Goal: Information Seeking & Learning: Find specific fact

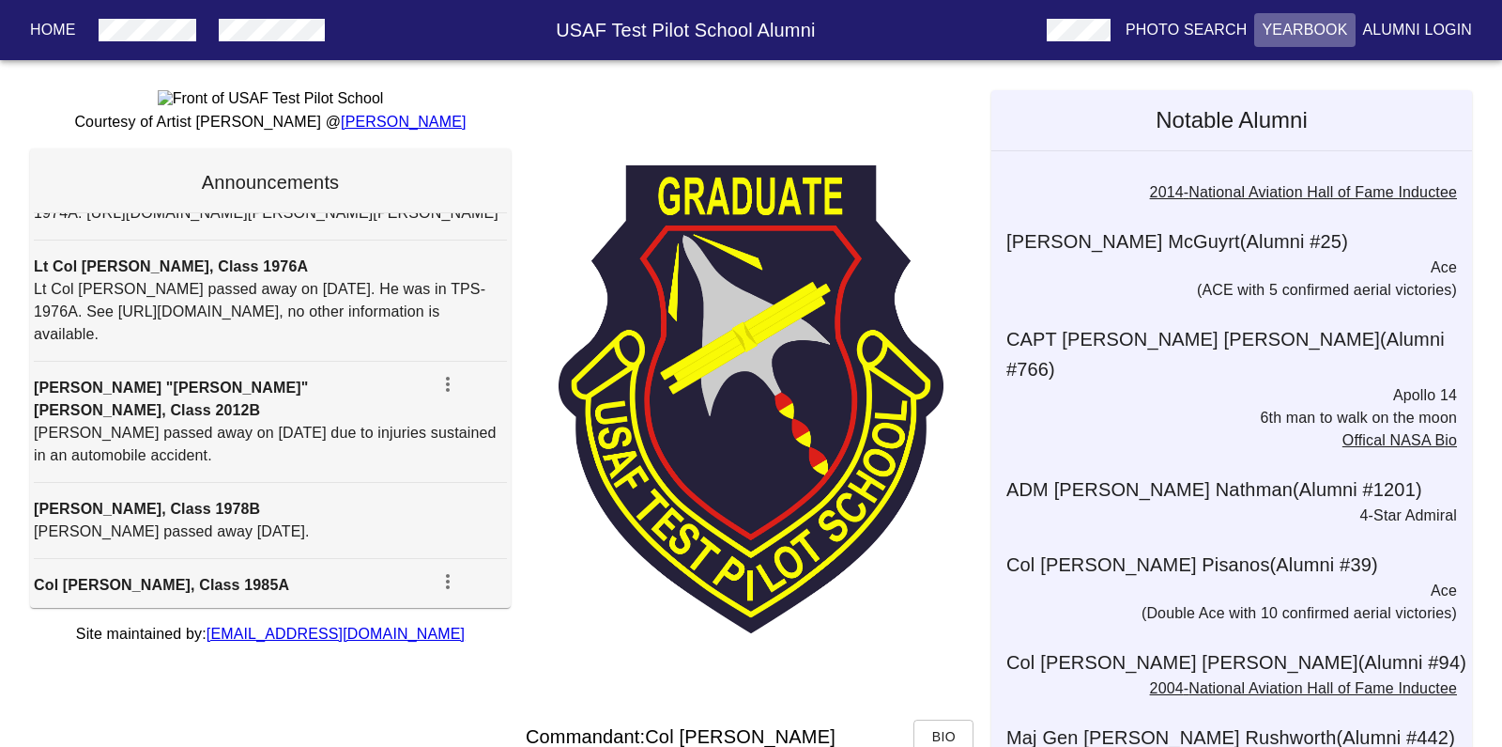
click at [1311, 25] on p "Yearbook" at bounding box center [1304, 30] width 85 height 23
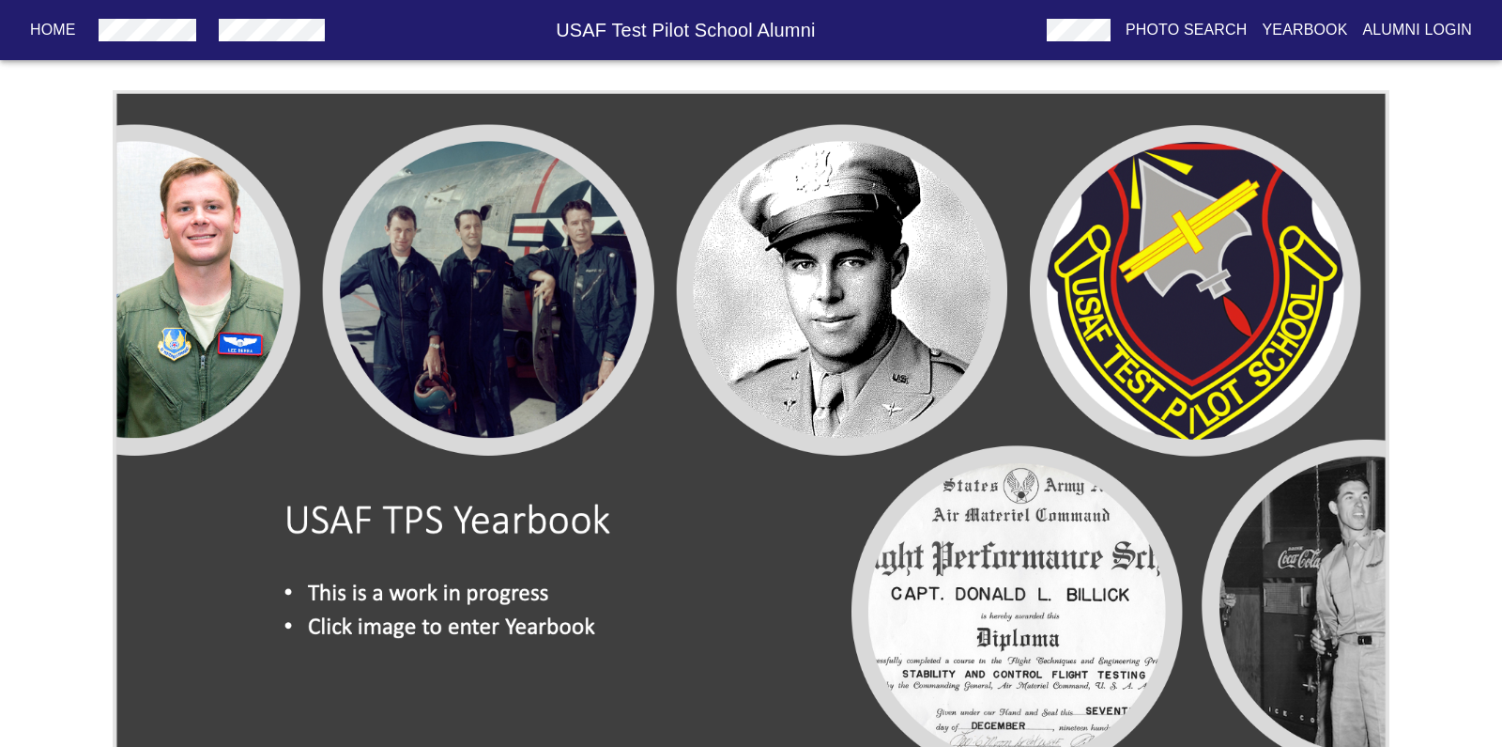
click at [730, 34] on h6 "USAF Test Pilot School Alumni" at bounding box center [685, 30] width 707 height 30
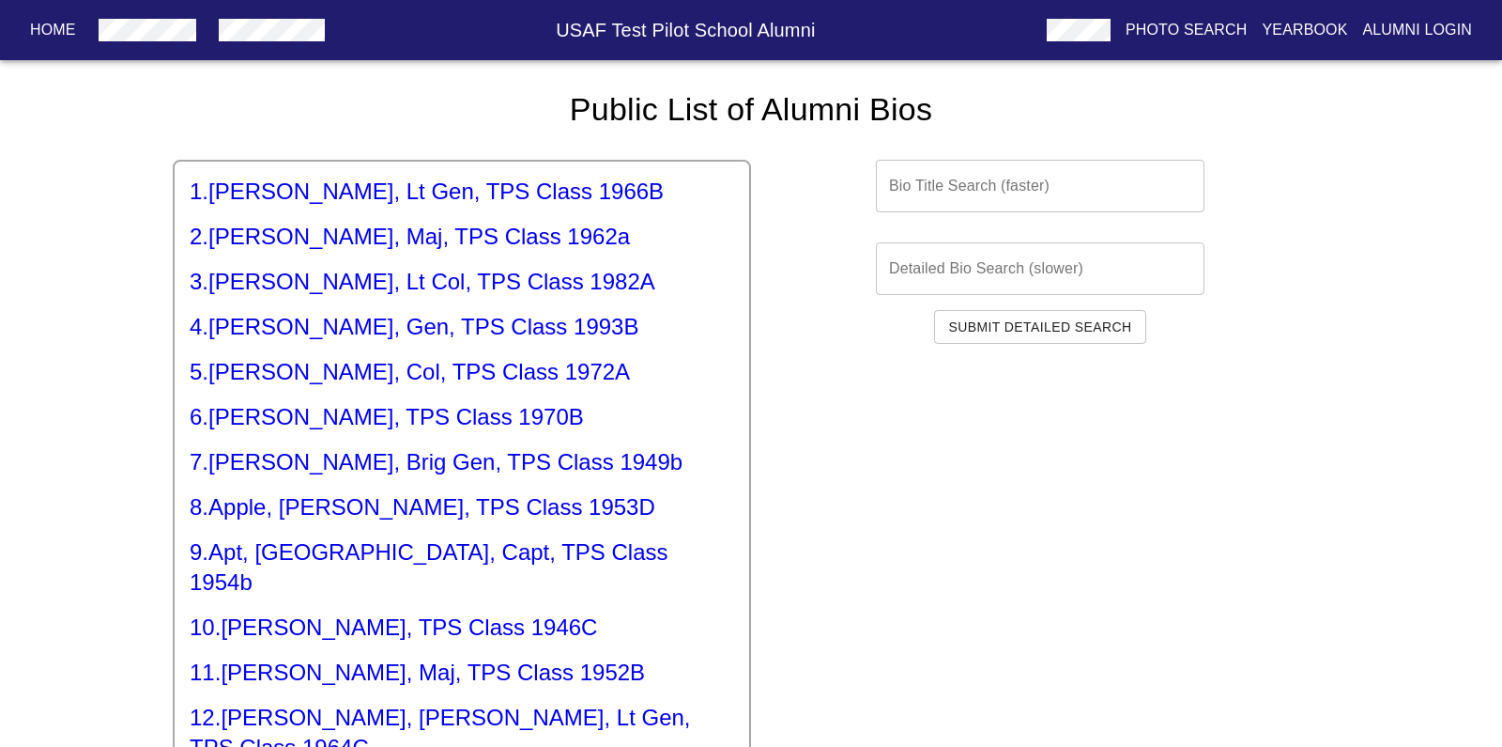
click at [893, 272] on input "text" at bounding box center [1040, 268] width 329 height 53
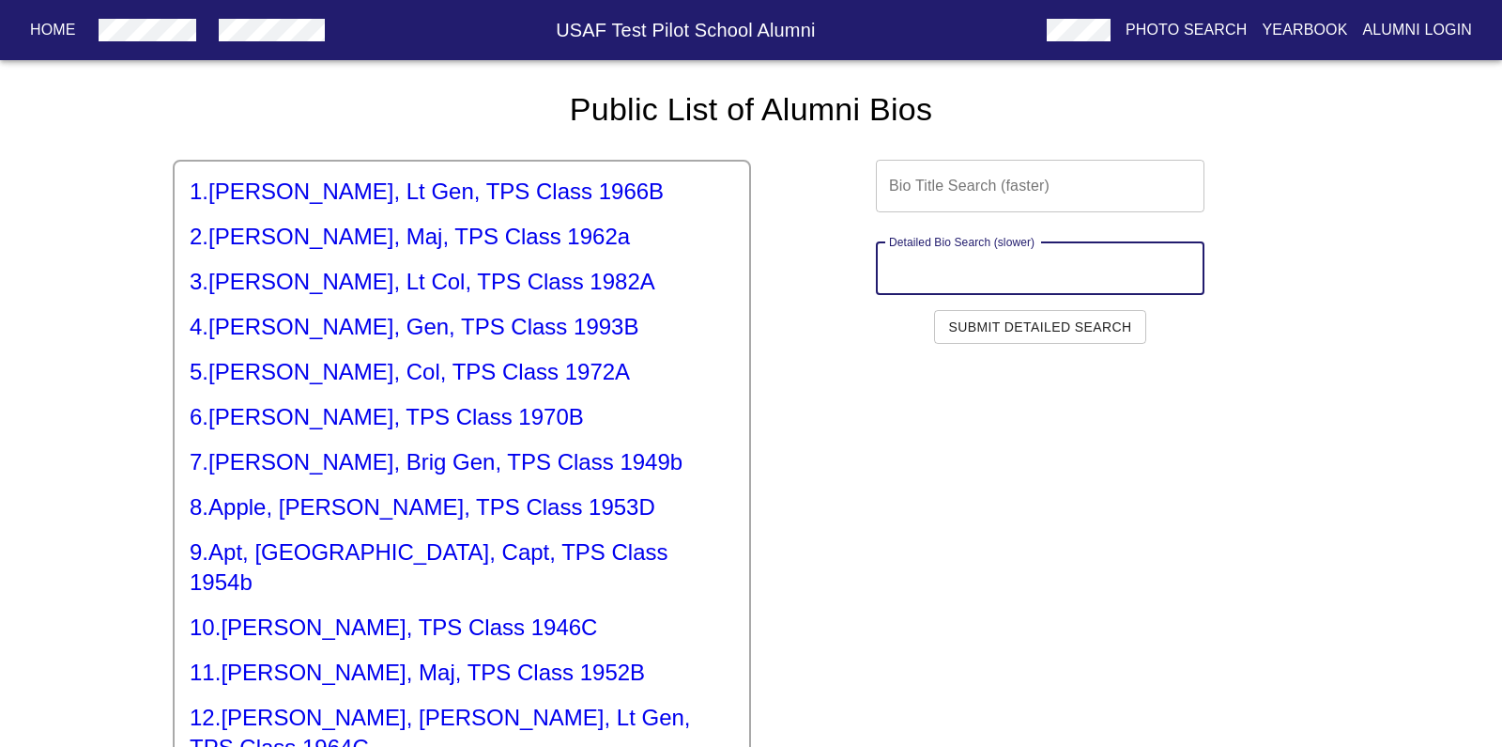
click at [893, 272] on input "text" at bounding box center [1040, 268] width 329 height 53
type input "k"
type input "[PERSON_NAME], 65b]"
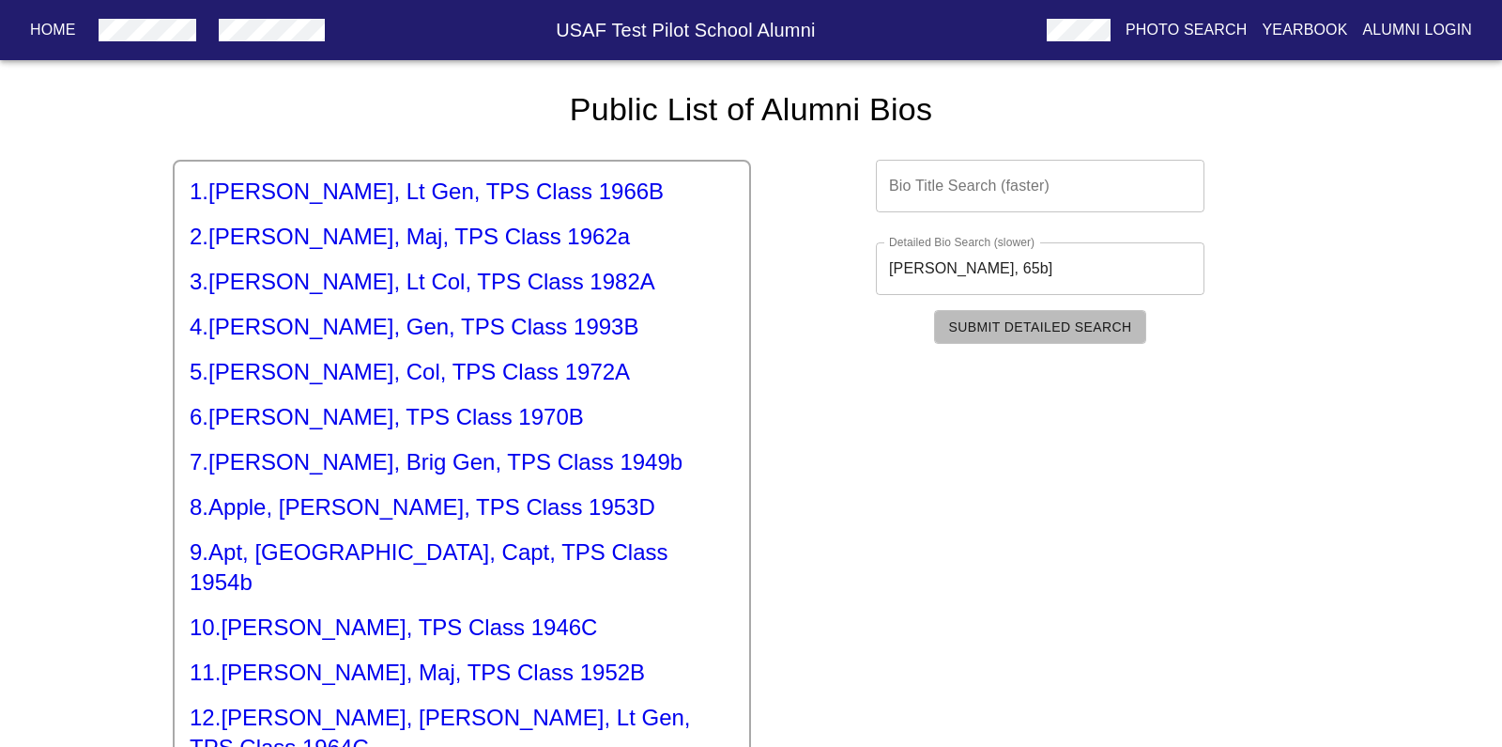
click at [966, 323] on span "Submit Detailed Search" at bounding box center [1040, 327] width 183 height 23
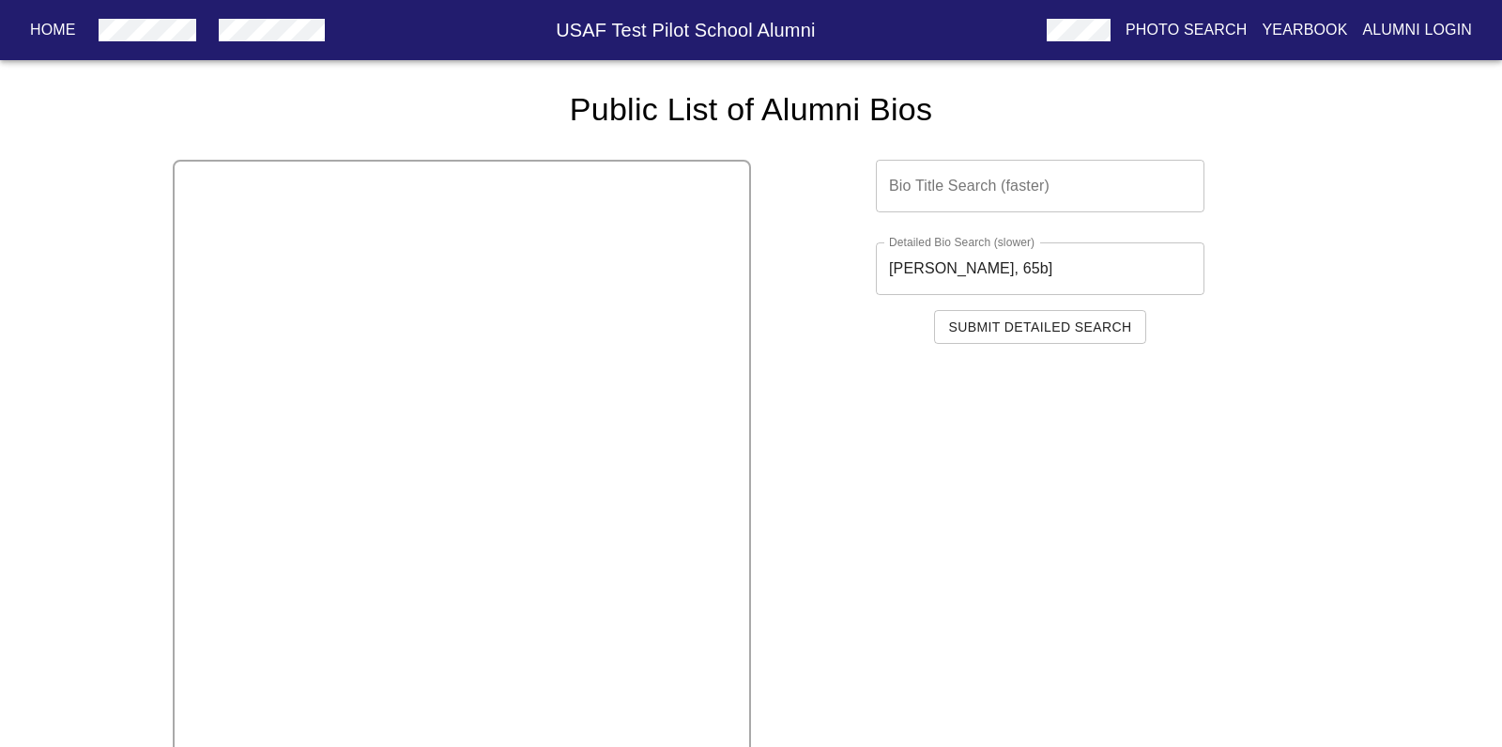
click at [578, 340] on div at bounding box center [462, 512] width 578 height 704
click at [59, 26] on p "Home" at bounding box center [53, 30] width 46 height 23
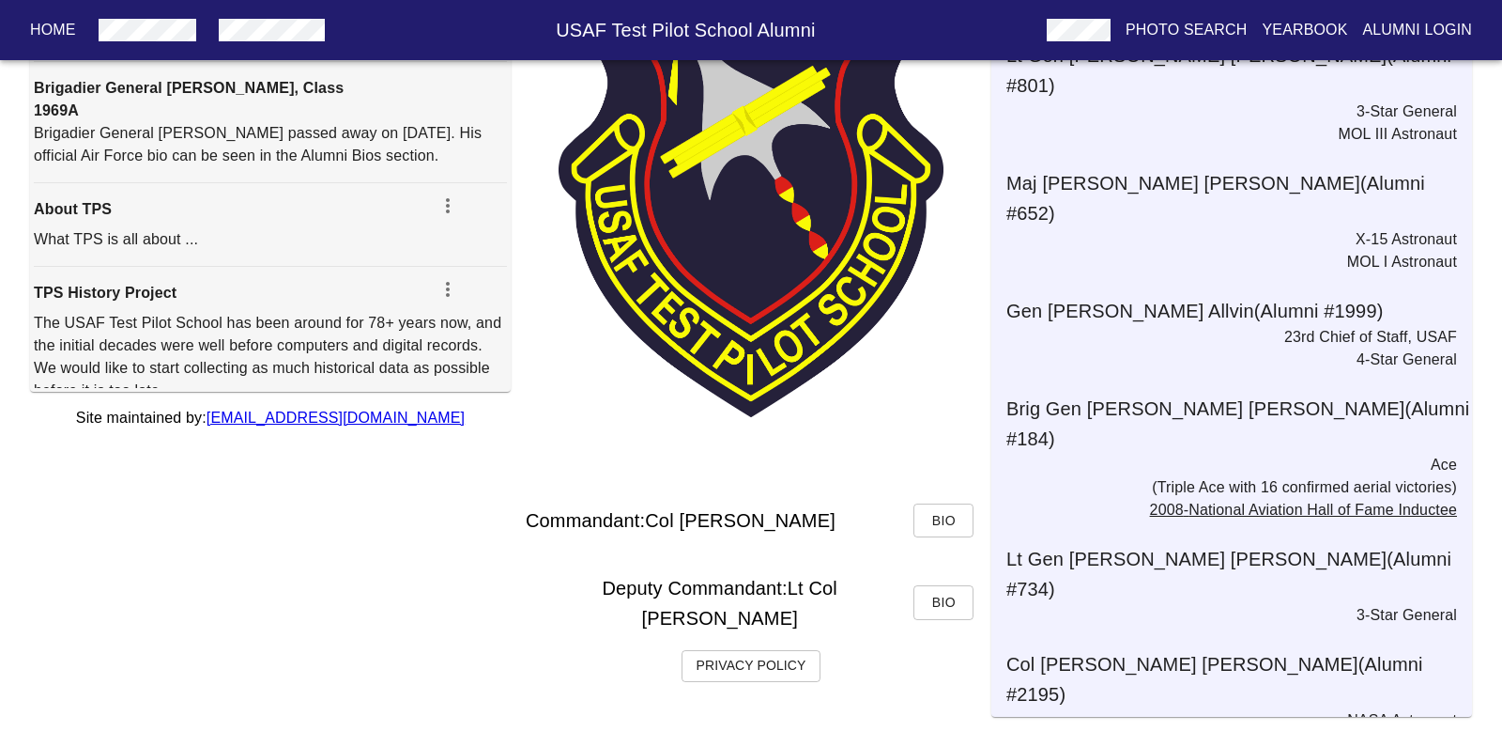
scroll to position [821, 0]
click at [751, 672] on div "Privacy Policy" at bounding box center [751, 683] width 481 height 67
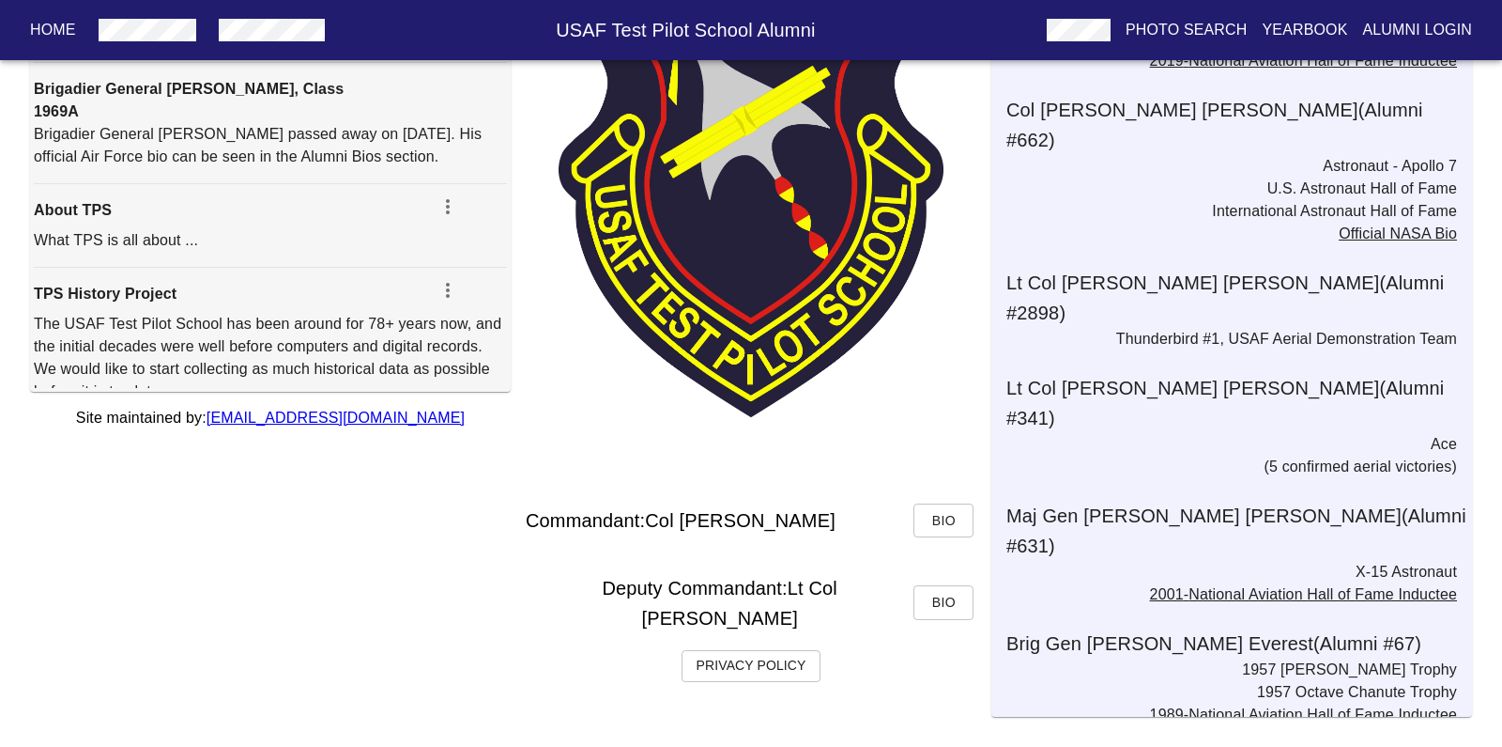
scroll to position [1099, 0]
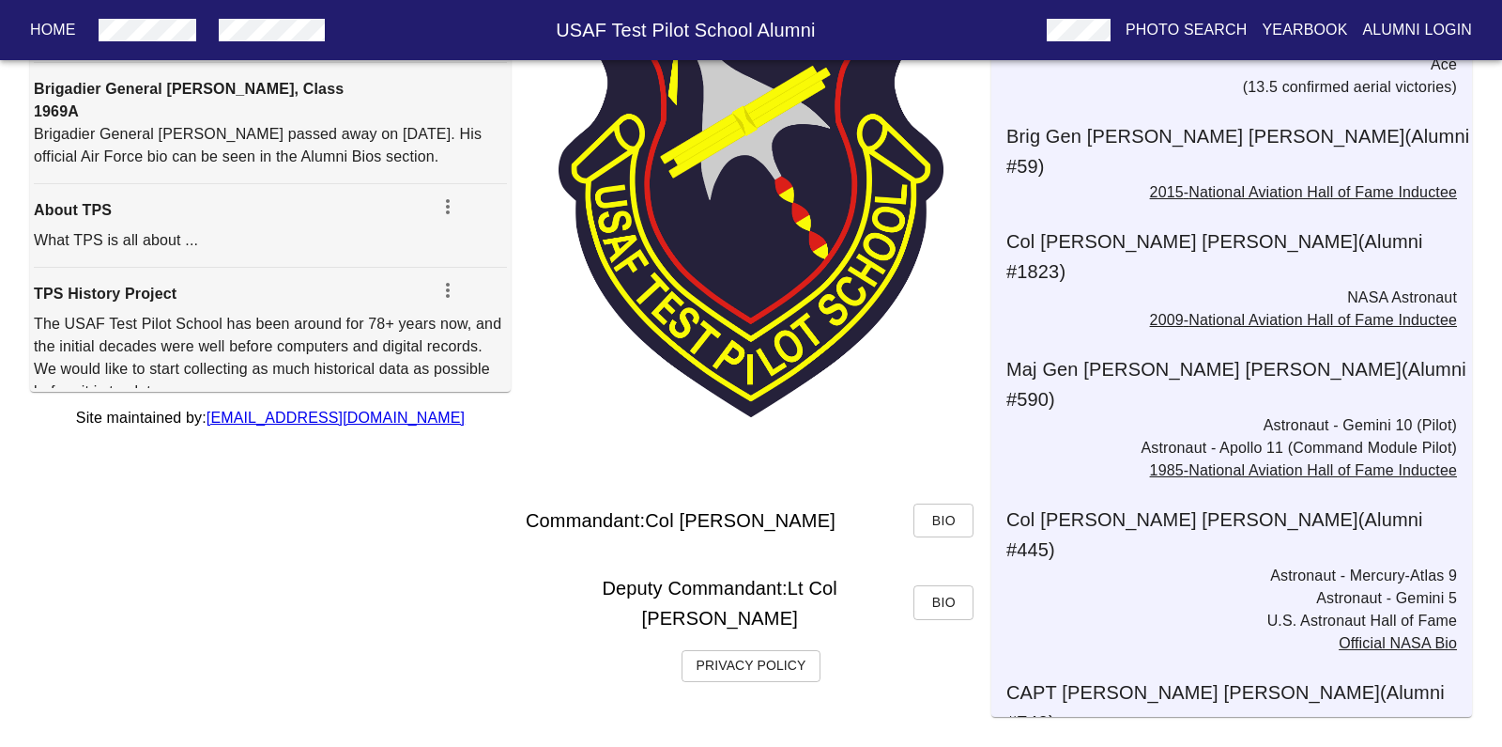
click at [1398, 25] on p "Alumni Login" at bounding box center [1418, 30] width 110 height 23
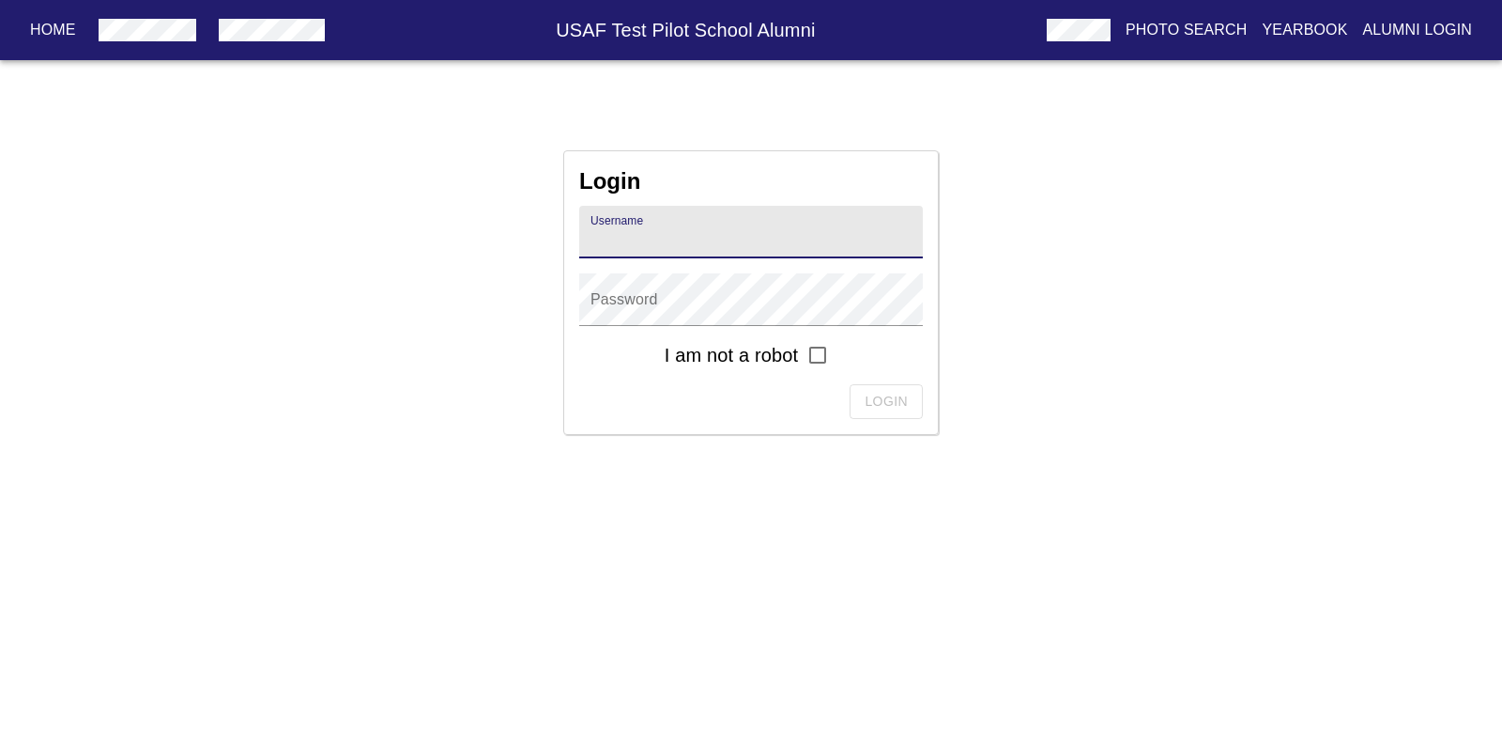
click at [1173, 32] on p "Photo Search" at bounding box center [1187, 30] width 122 height 23
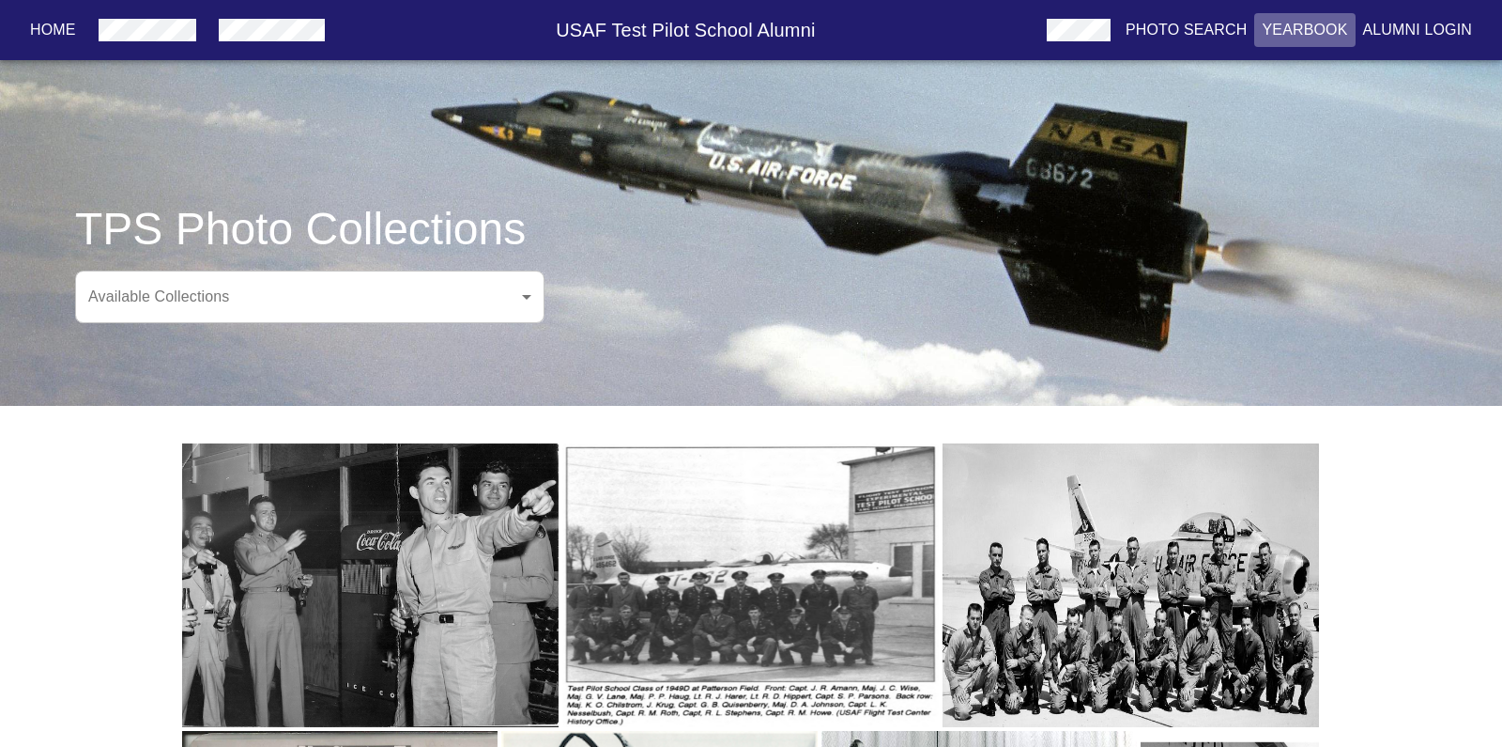
click at [1287, 26] on p "Yearbook" at bounding box center [1304, 30] width 85 height 23
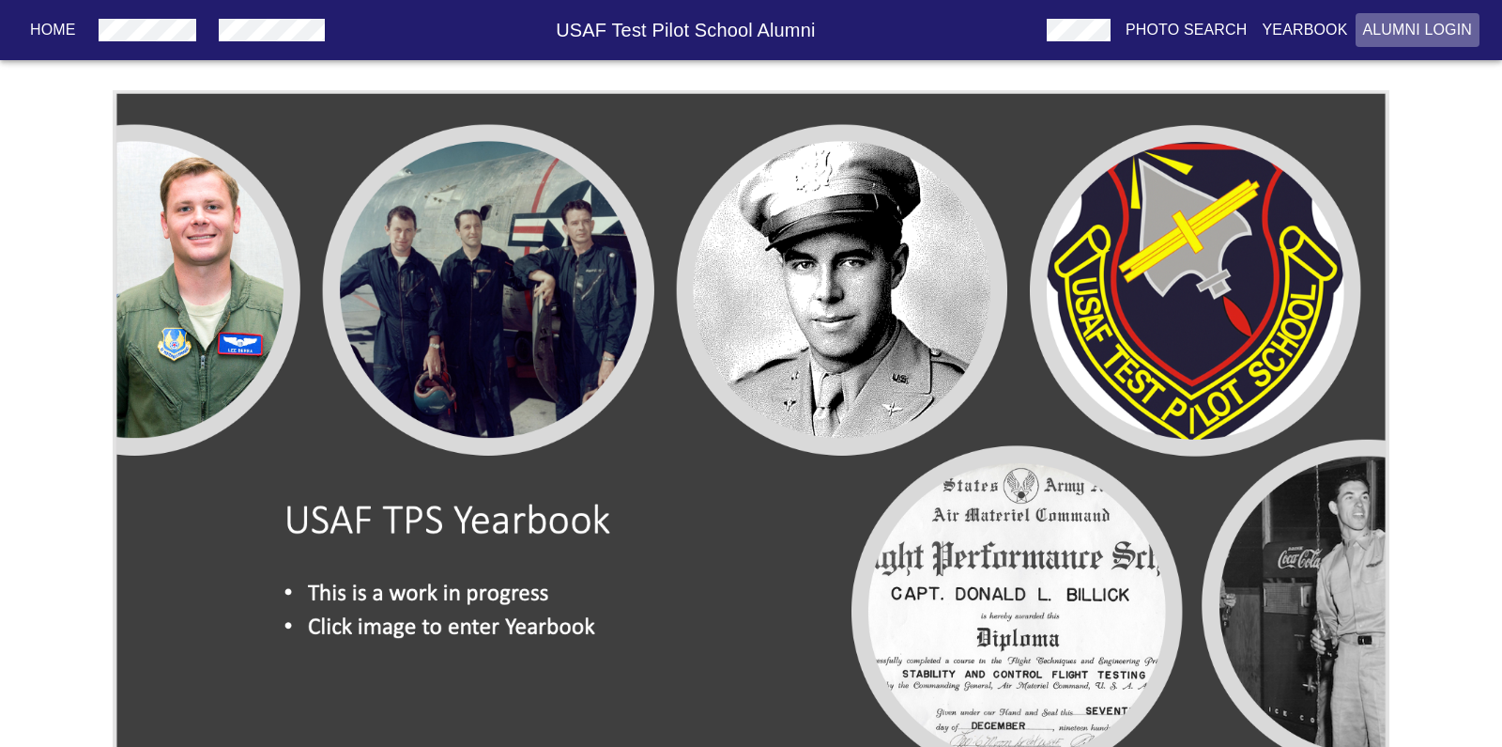
click at [1400, 29] on p "Alumni Login" at bounding box center [1418, 30] width 110 height 23
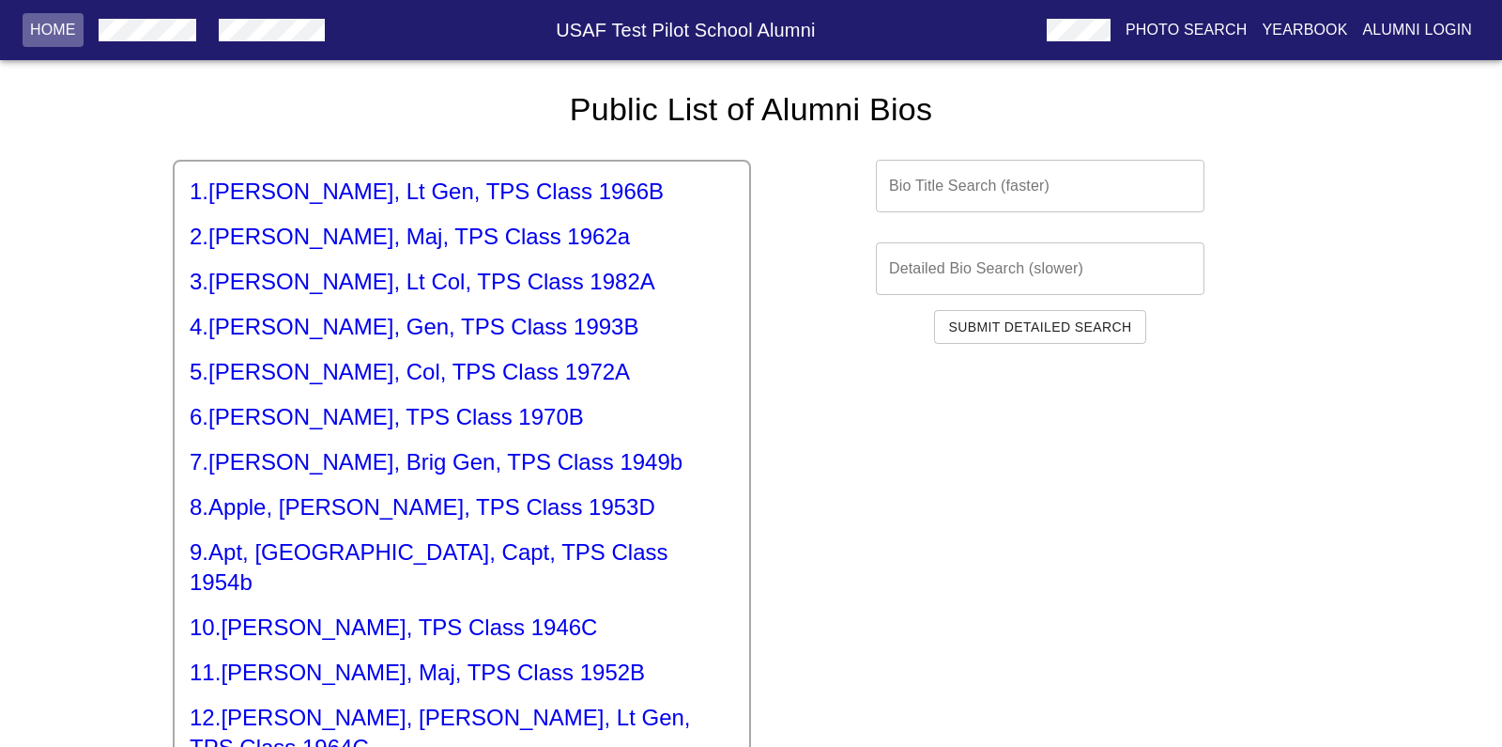
click at [54, 29] on p "Home" at bounding box center [53, 30] width 46 height 23
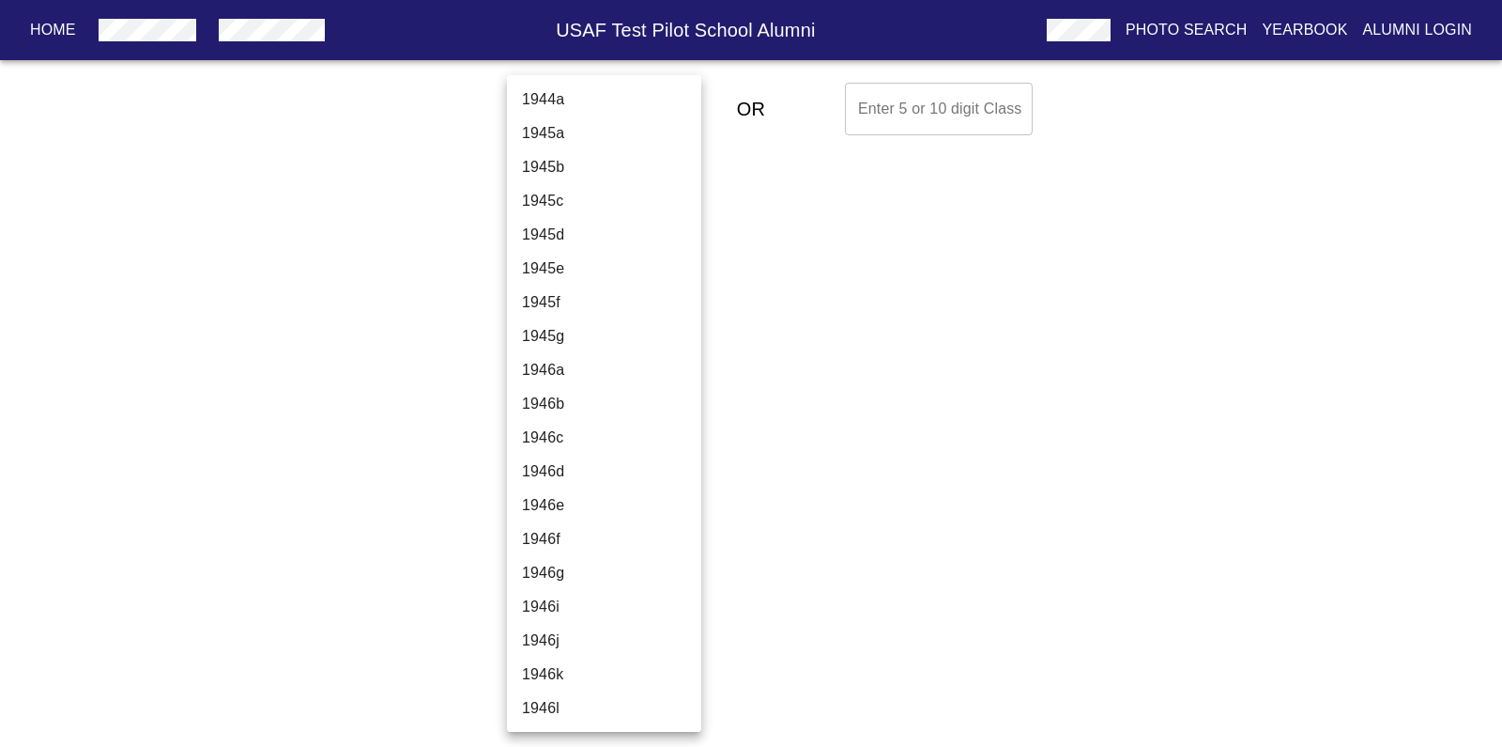
click at [660, 107] on body "Home USAF Test Pilot School Alumni Photo Search Yearbook Alumni Login Select A …" at bounding box center [751, 109] width 1502 height 68
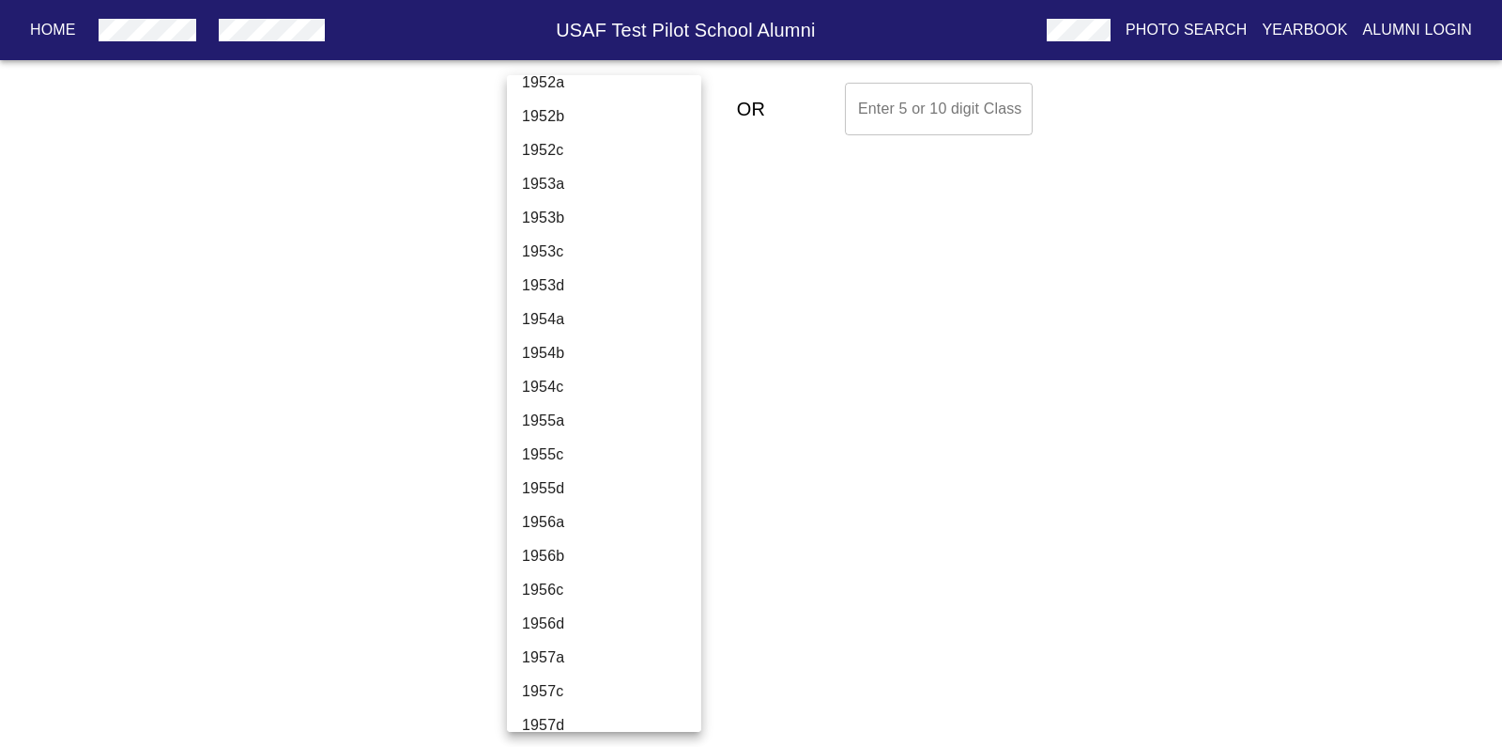
scroll to position [1335, 0]
click at [543, 420] on li "1955a" at bounding box center [604, 421] width 194 height 34
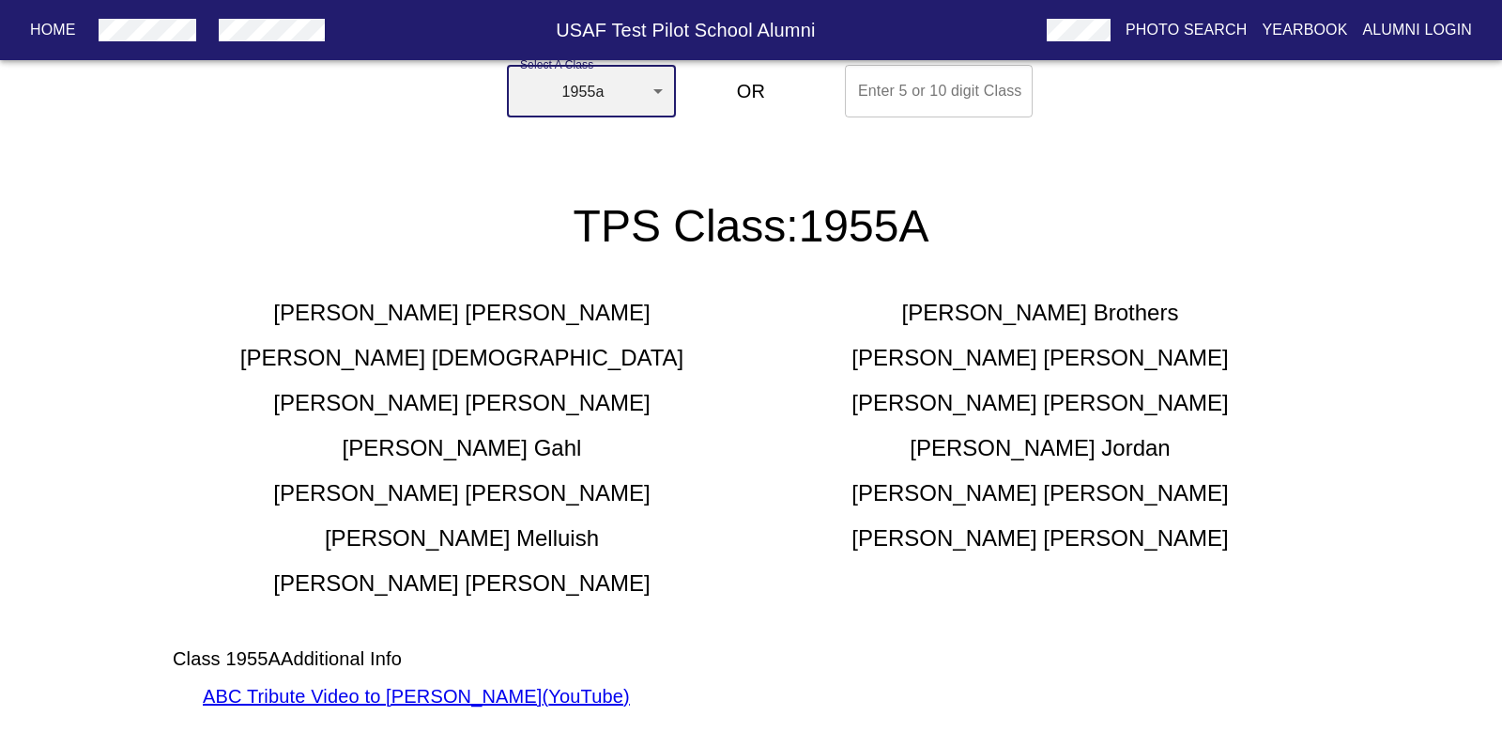
scroll to position [12, 0]
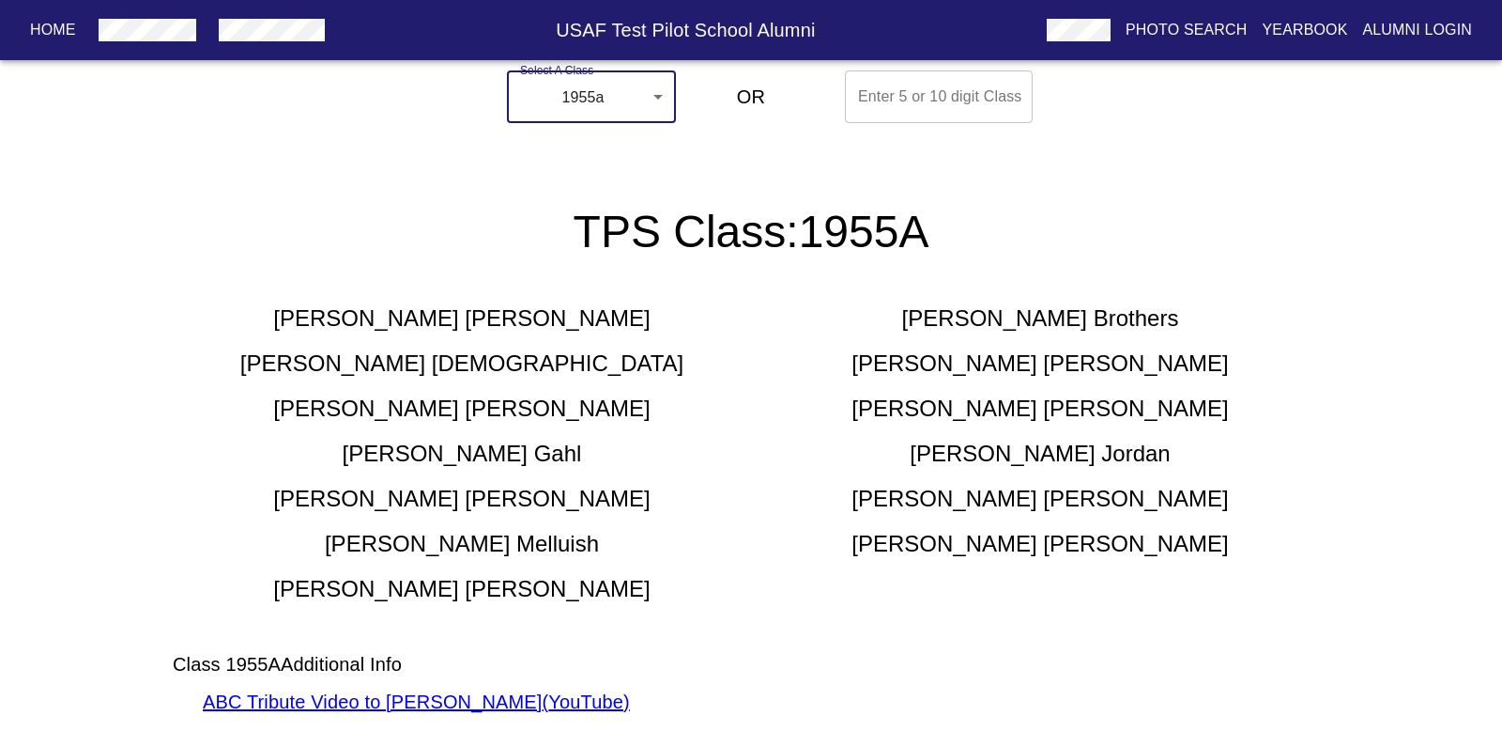
click at [658, 94] on body "Home USAF Test Pilot School Alumni Photo Search Yearbook Alumni Login Select A …" at bounding box center [751, 412] width 1502 height 699
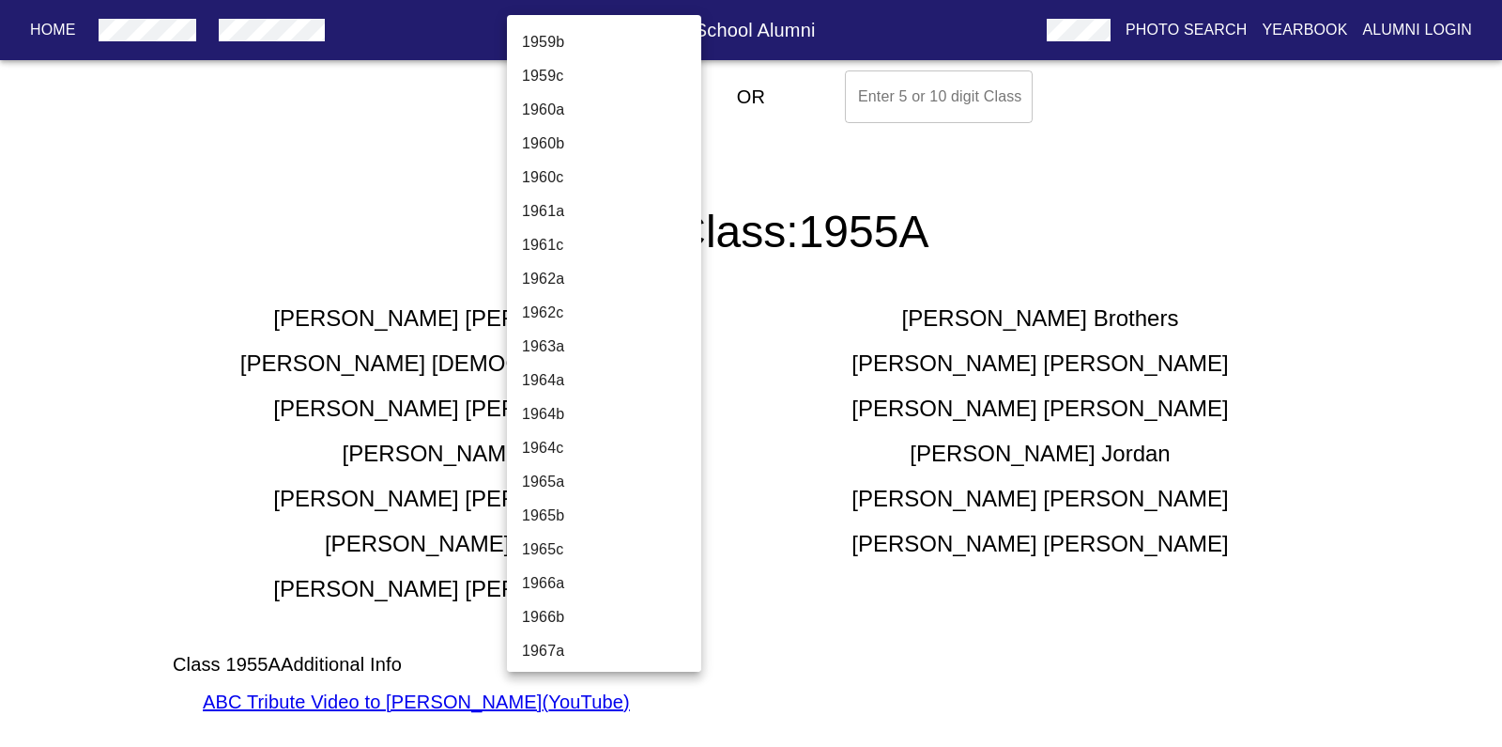
scroll to position [2147, 0]
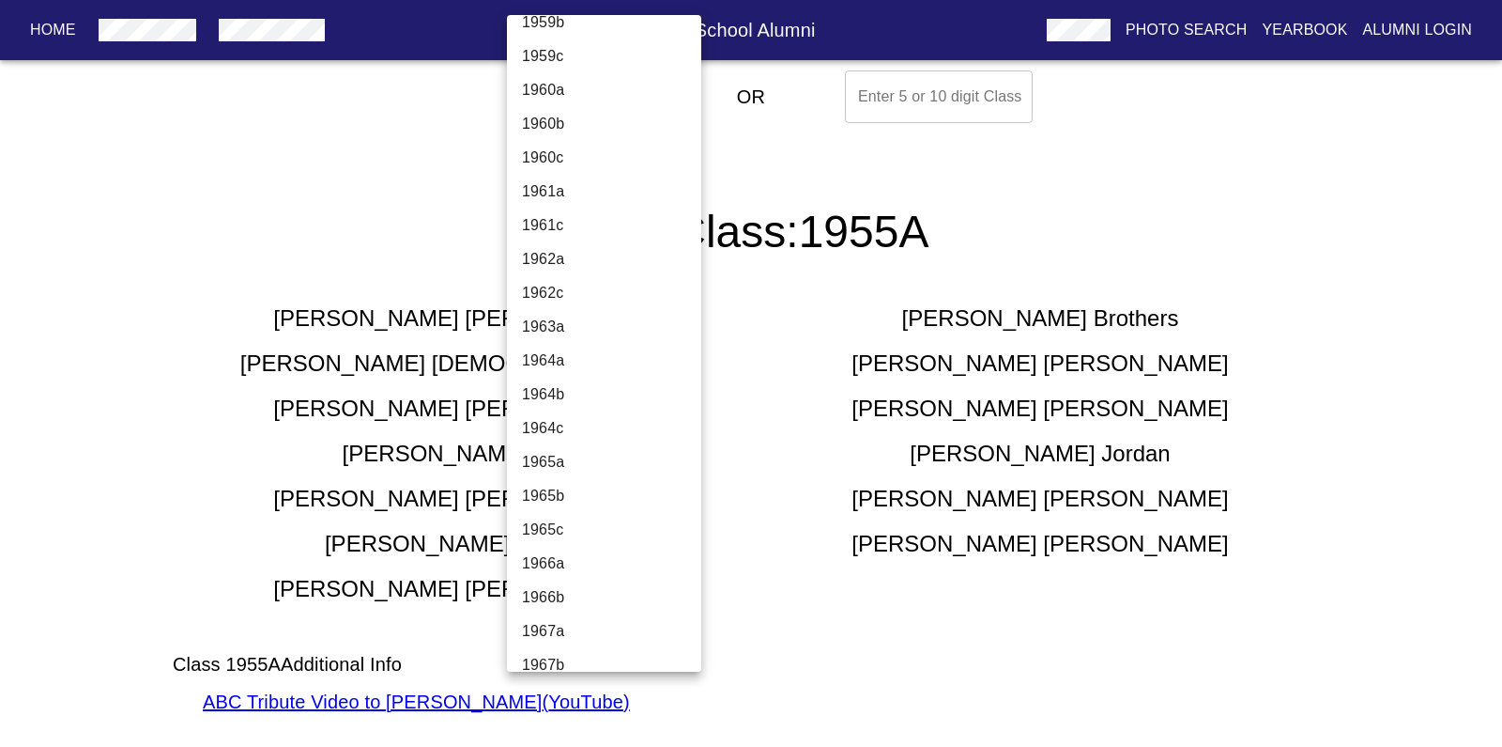
click at [551, 495] on li "1965b" at bounding box center [604, 496] width 194 height 34
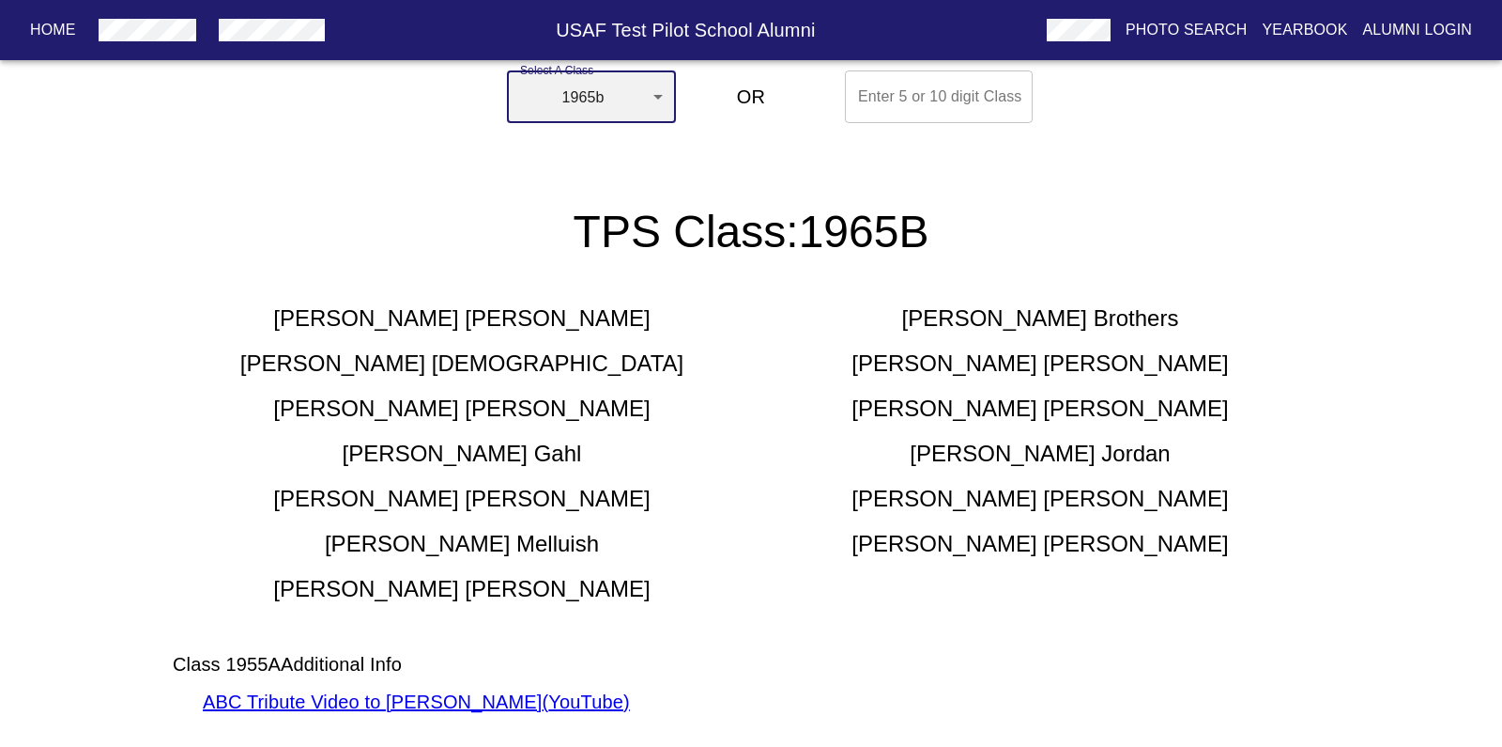
scroll to position [0, 0]
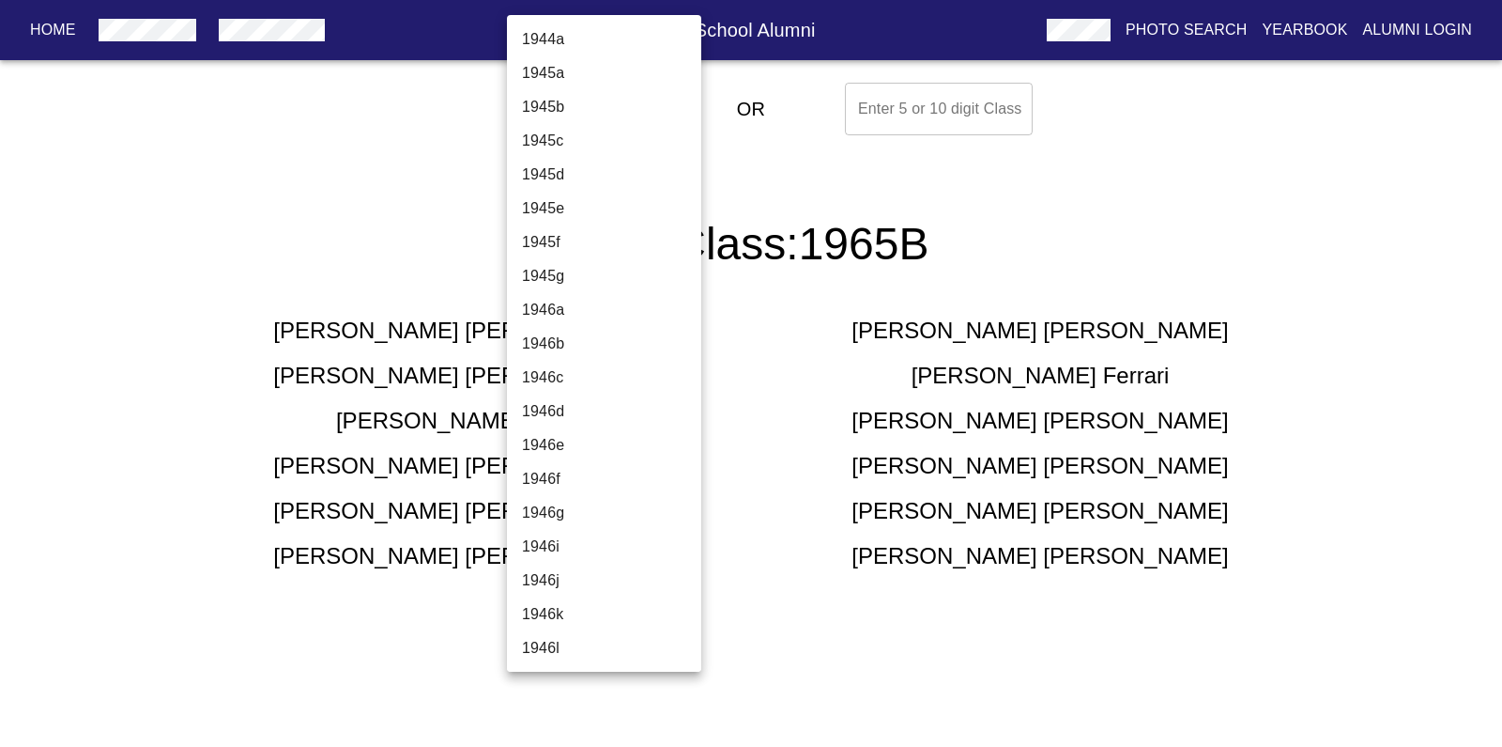
click at [658, 110] on body "Home USAF Test Pilot School Alumni Photo Search Yearbook Alumni Login Select A …" at bounding box center [751, 345] width 1502 height 541
click at [551, 312] on li "1965a" at bounding box center [604, 309] width 194 height 34
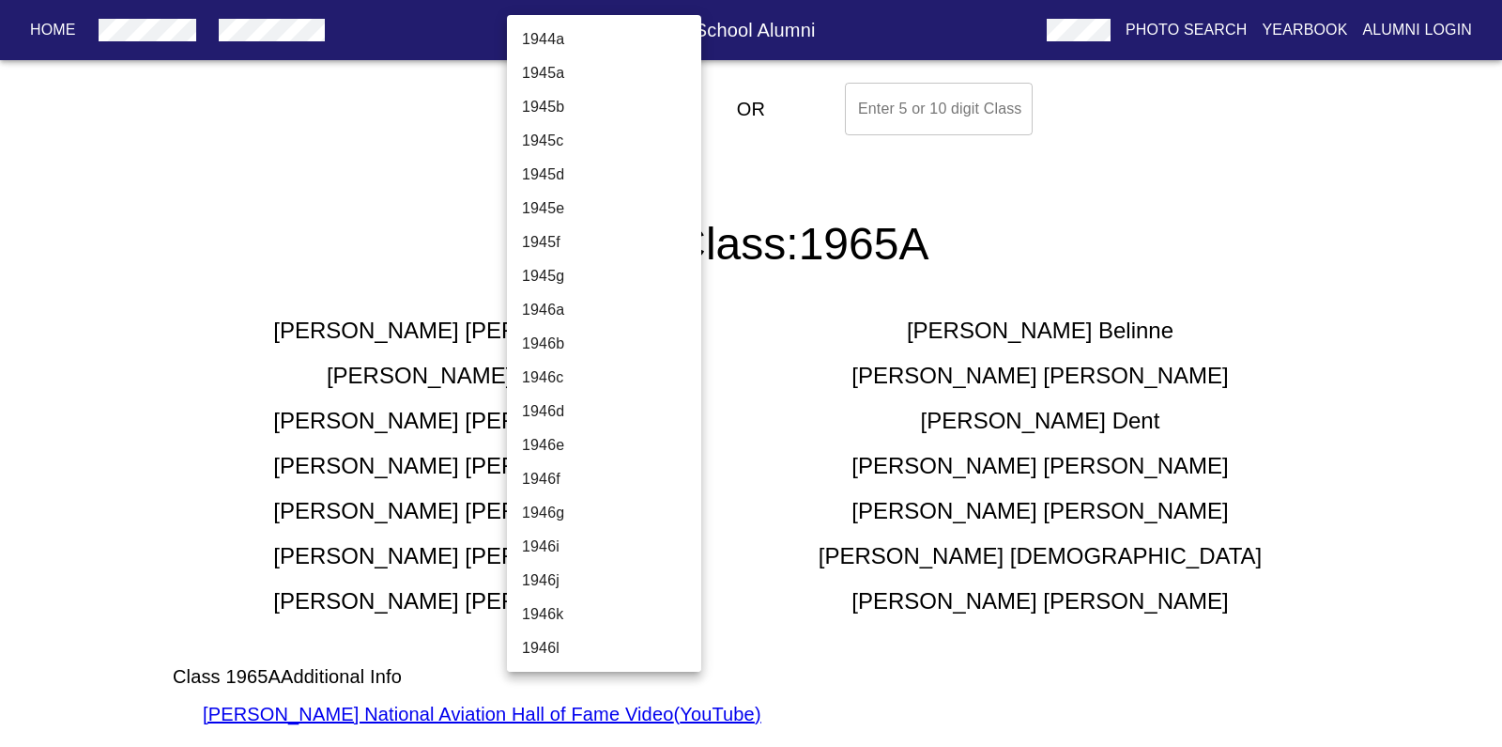
click at [658, 110] on body "Home USAF Test Pilot School Alumni Photo Search Yearbook Alumni Login Select A …" at bounding box center [751, 424] width 1502 height 699
click at [549, 409] on li "1965c" at bounding box center [604, 410] width 194 height 34
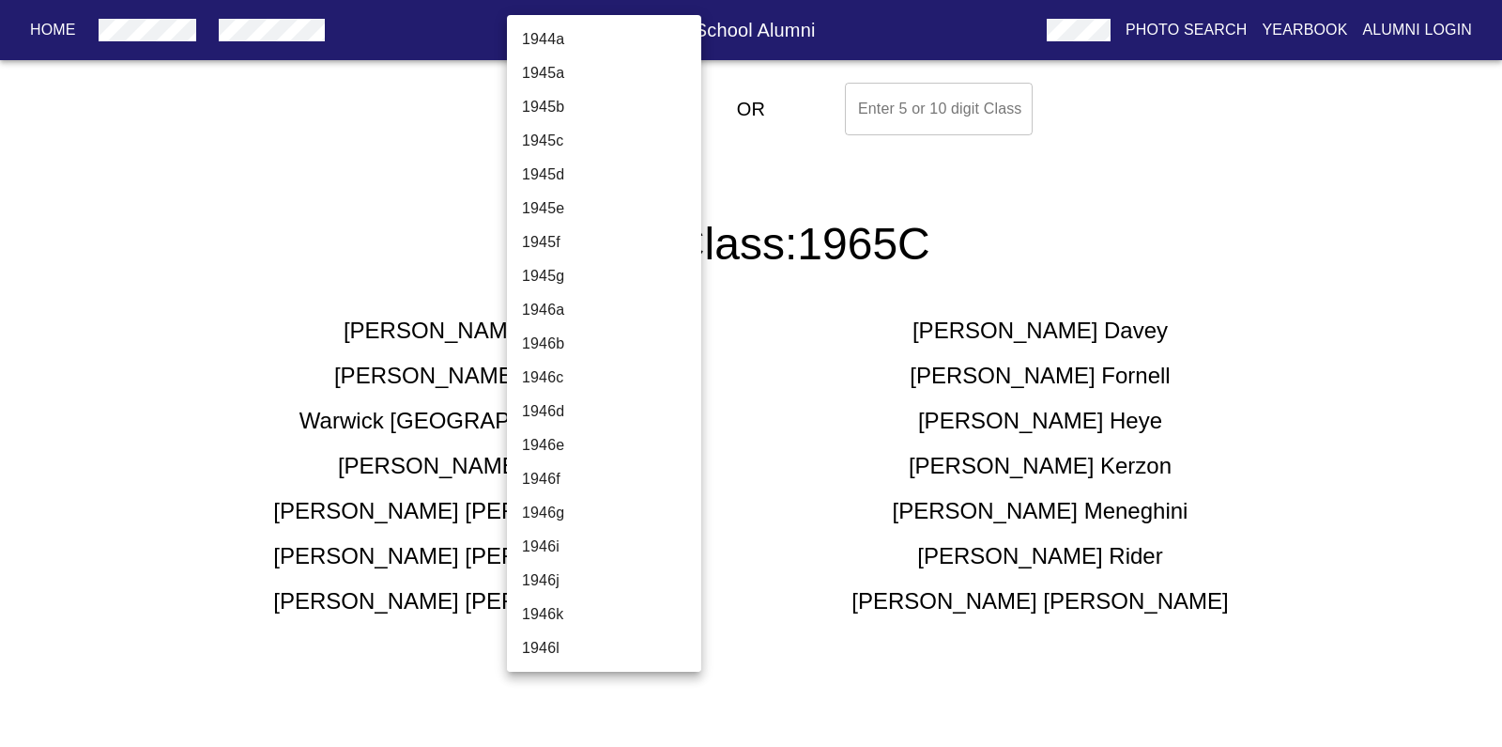
scroll to position [2333, 0]
click at [658, 107] on body "Home USAF Test Pilot School Alumni Photo Search Yearbook Alumni Login Select A …" at bounding box center [751, 368] width 1502 height 586
click at [547, 373] on li "1966a" at bounding box center [604, 377] width 194 height 34
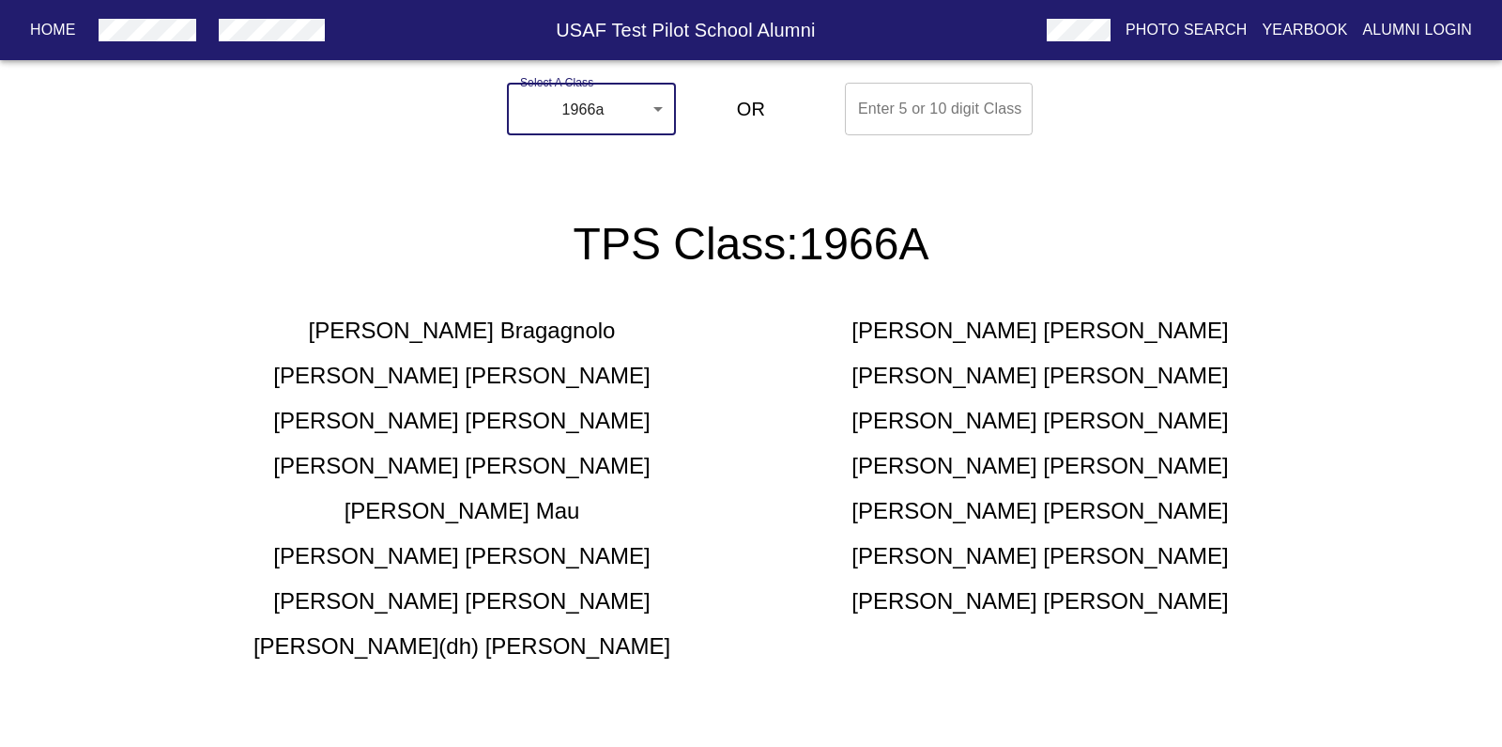
click at [658, 110] on body "Home USAF Test Pilot School Alumni Photo Search Yearbook Alumni Login Select A …" at bounding box center [751, 390] width 1502 height 631
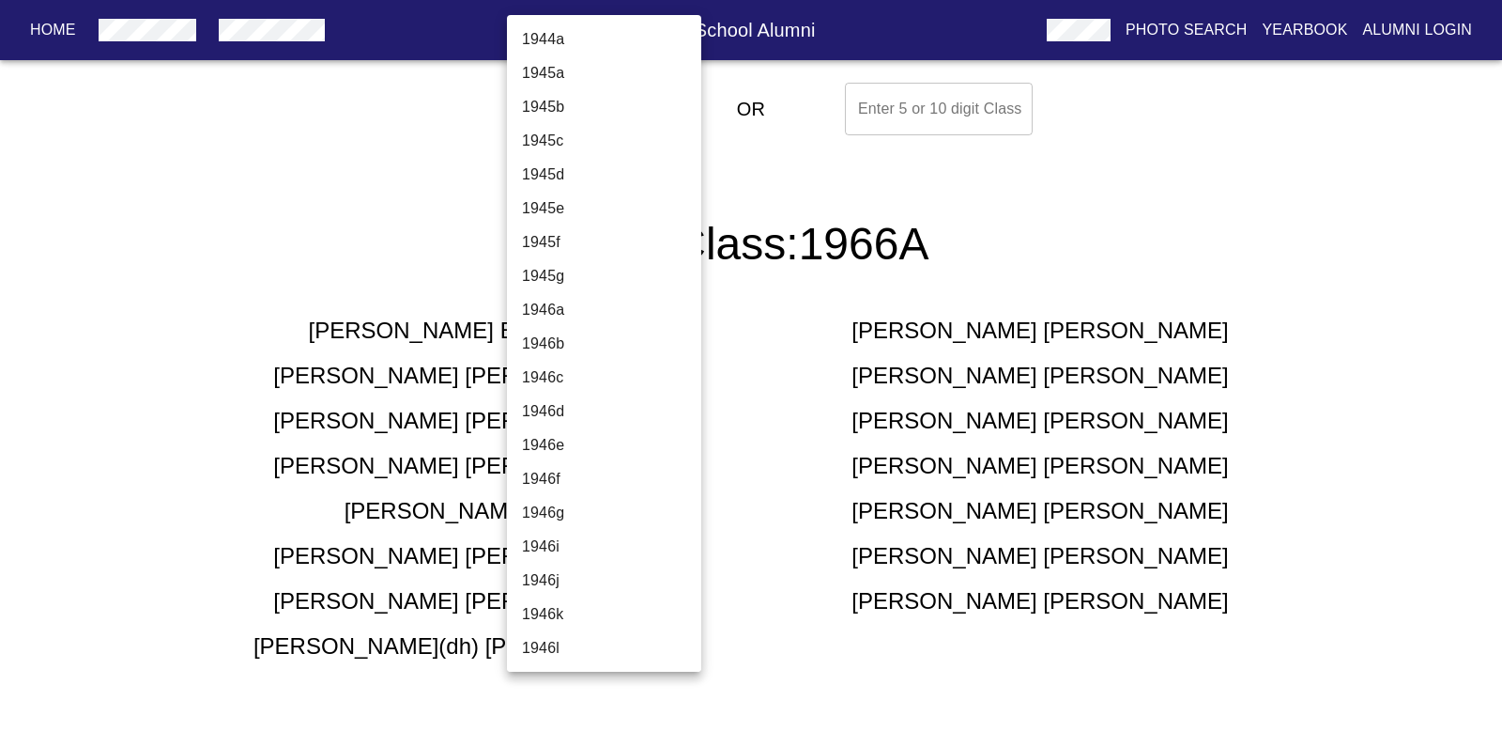
scroll to position [2367, 0]
click at [547, 379] on li "1966b" at bounding box center [604, 377] width 194 height 34
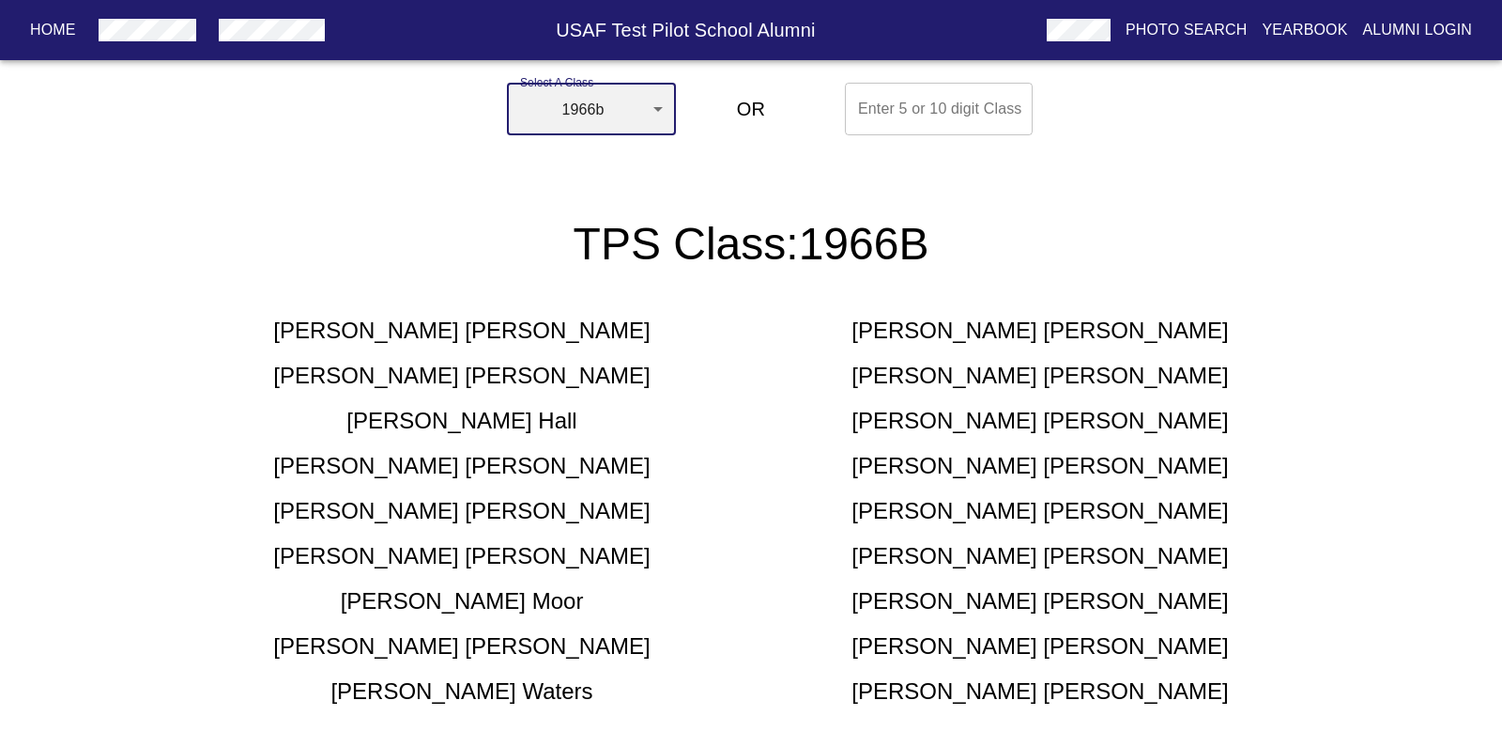
scroll to position [0, 0]
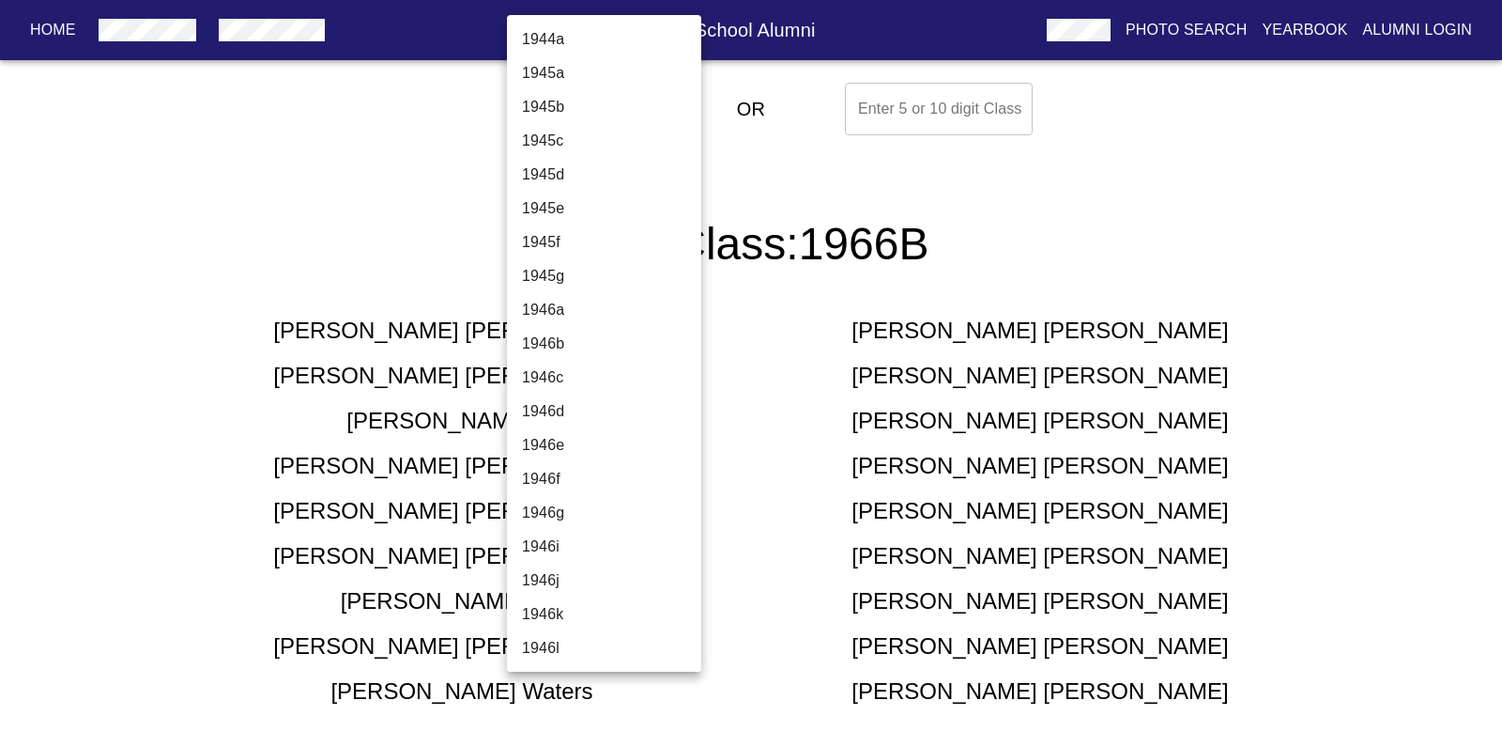
click at [658, 111] on body "Home USAF Test Pilot School Alumni Photo Search Yearbook Alumni Login Select A …" at bounding box center [751, 469] width 1502 height 789
click at [547, 373] on li "1967a" at bounding box center [604, 377] width 194 height 34
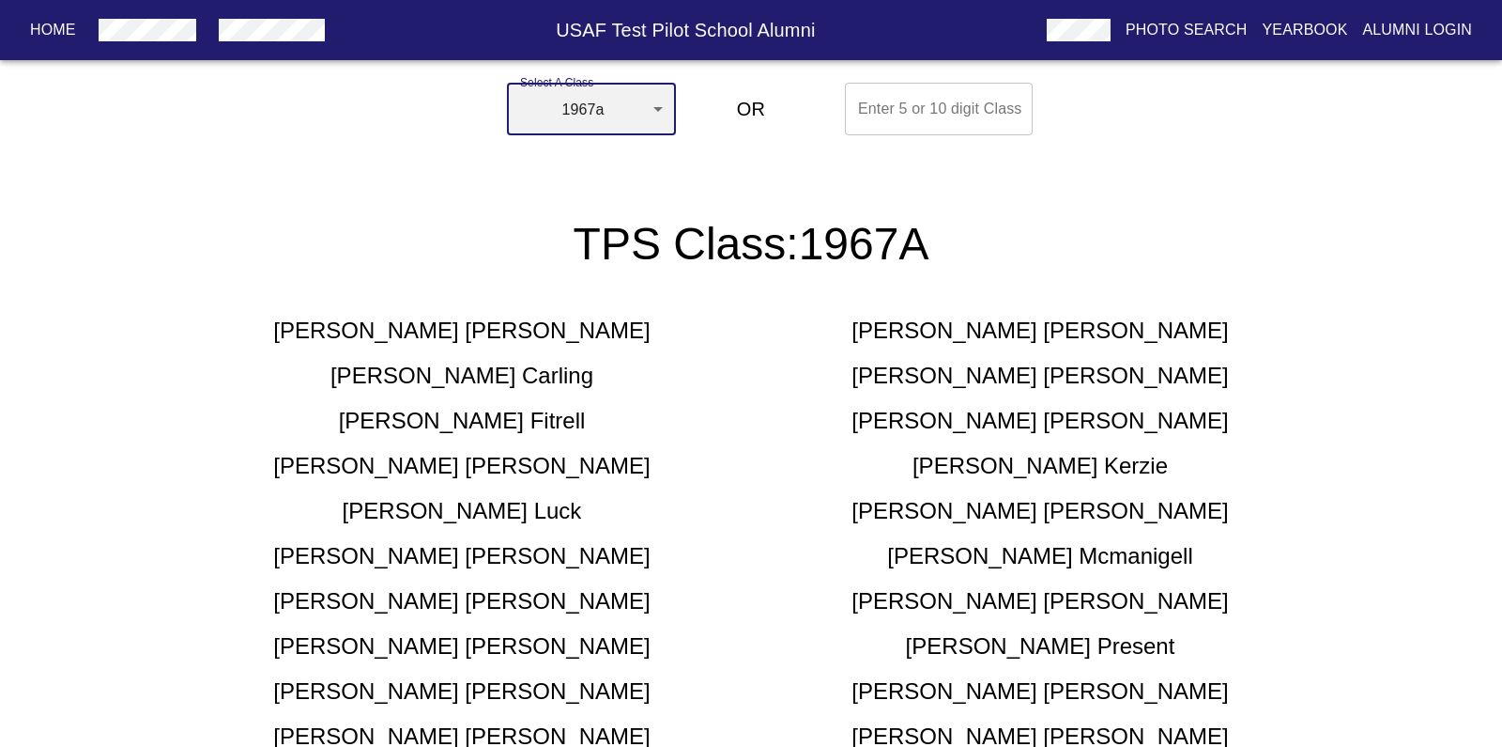
scroll to position [0, 0]
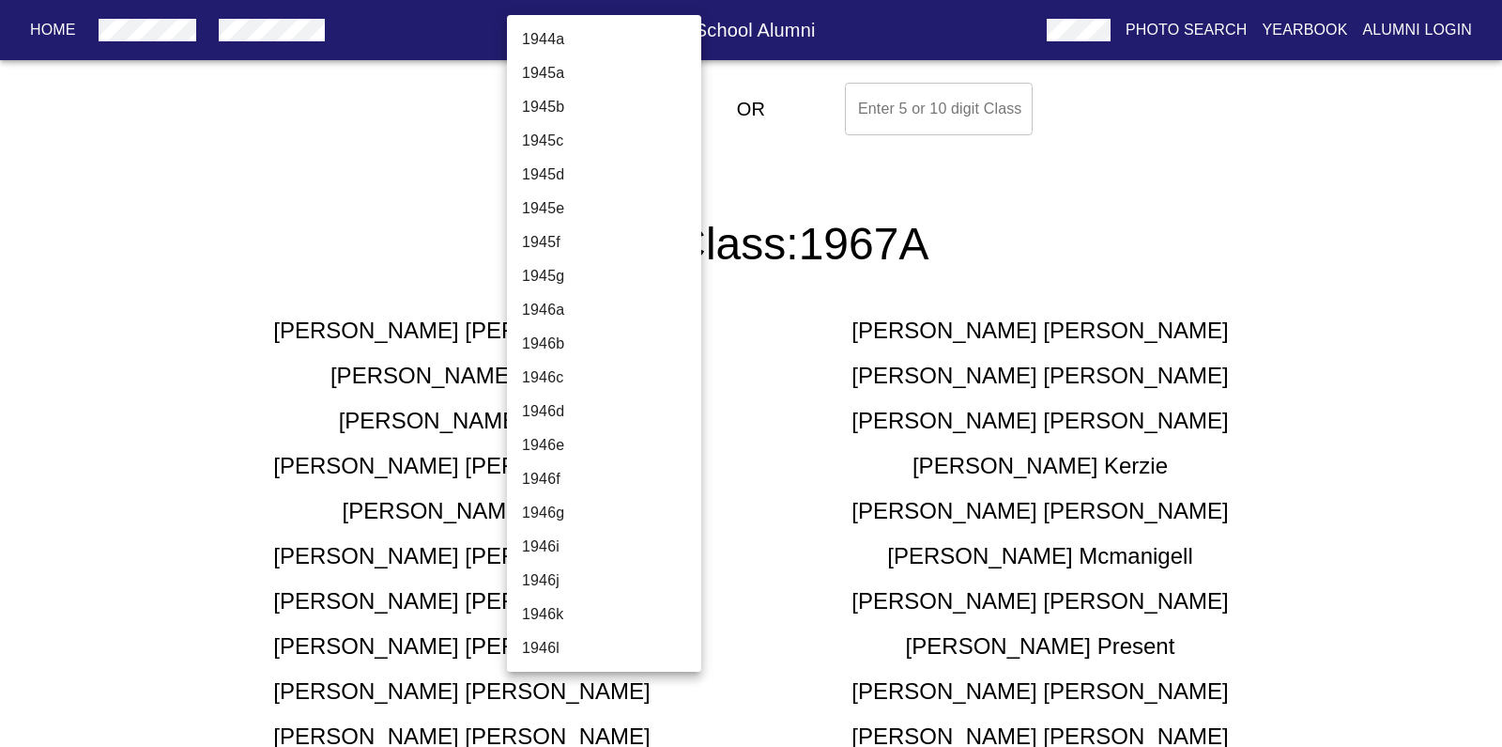
click at [659, 111] on body "Home USAF Test Pilot School Alumni Photo Search Yearbook Alumni Login Select A …" at bounding box center [751, 458] width 1502 height 766
click at [541, 373] on li "1967b" at bounding box center [604, 377] width 194 height 34
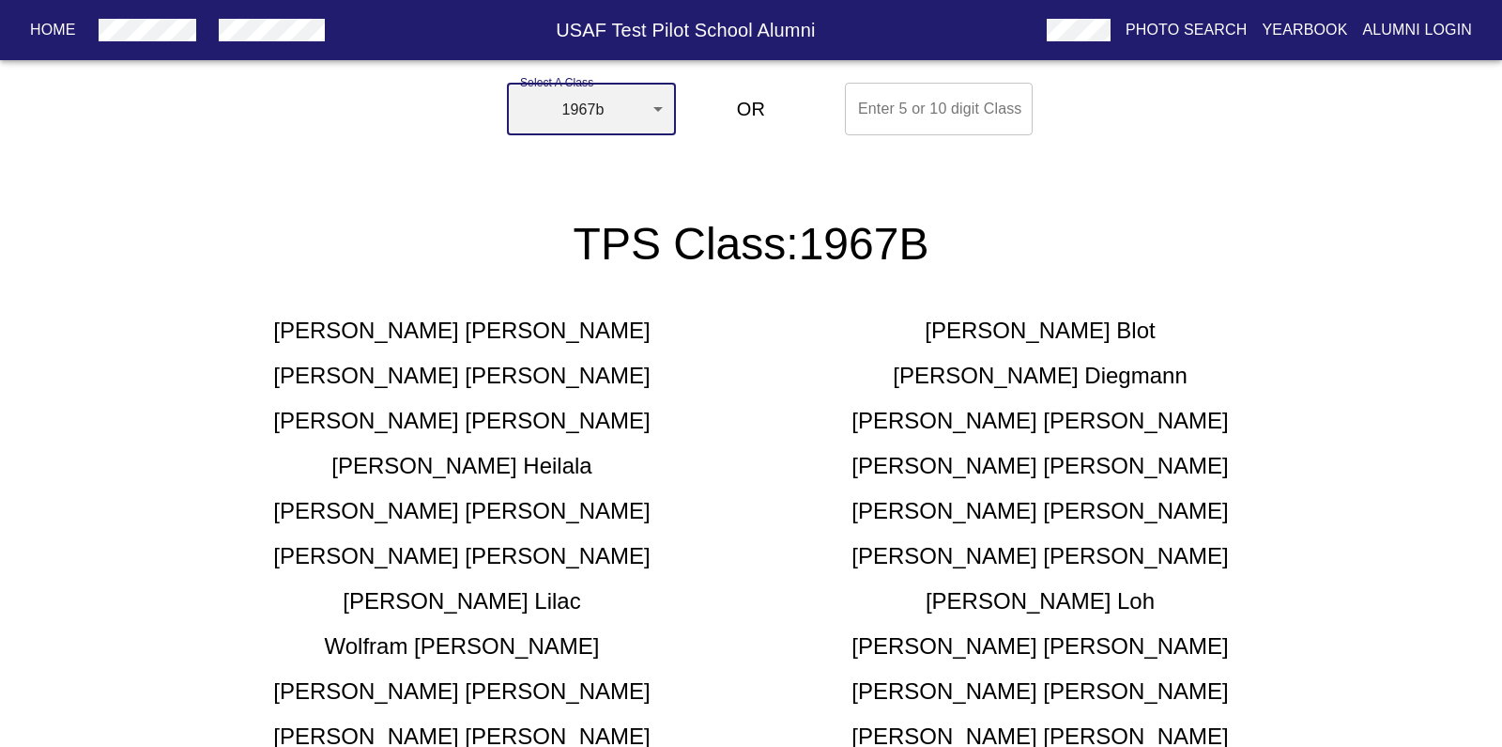
scroll to position [0, 0]
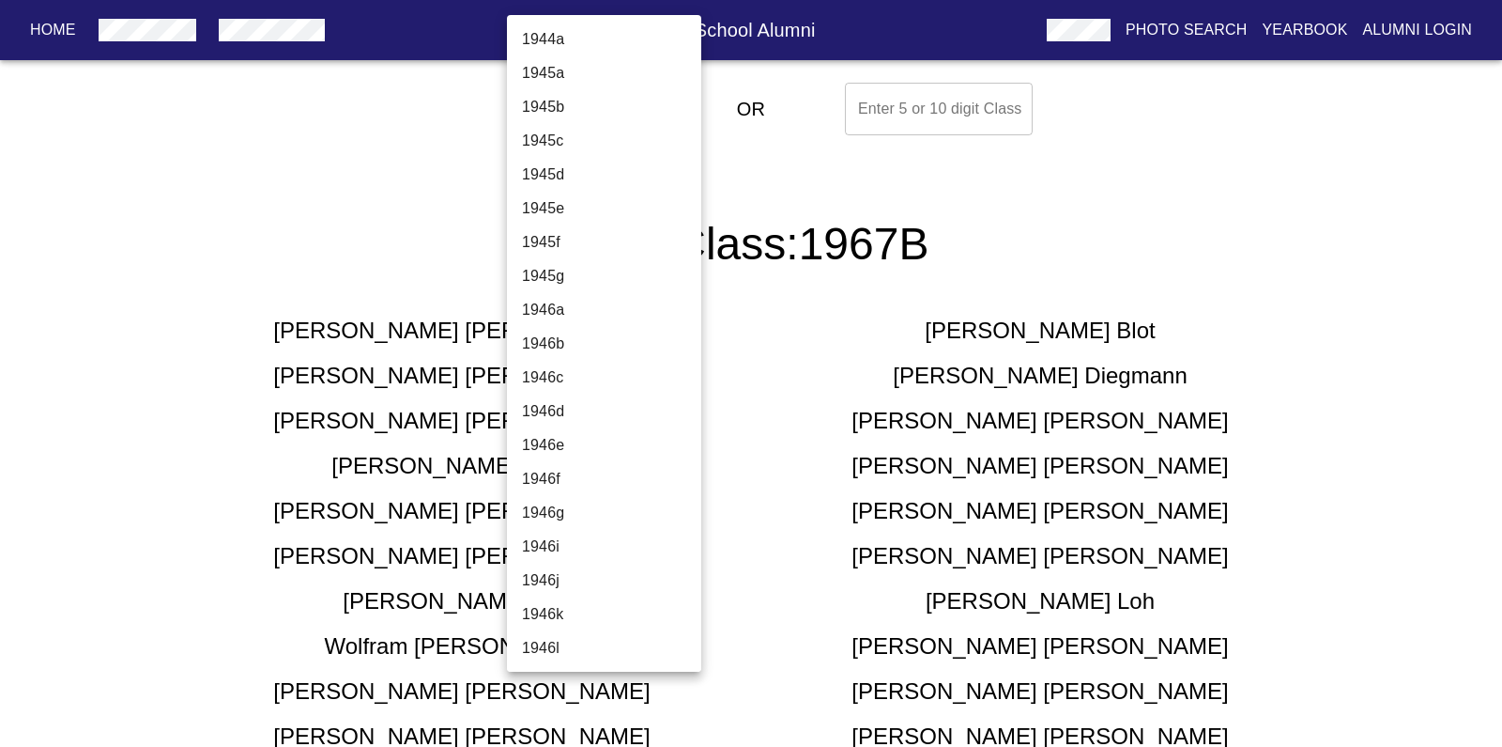
click at [660, 109] on li "1964c" at bounding box center [604, 106] width 194 height 34
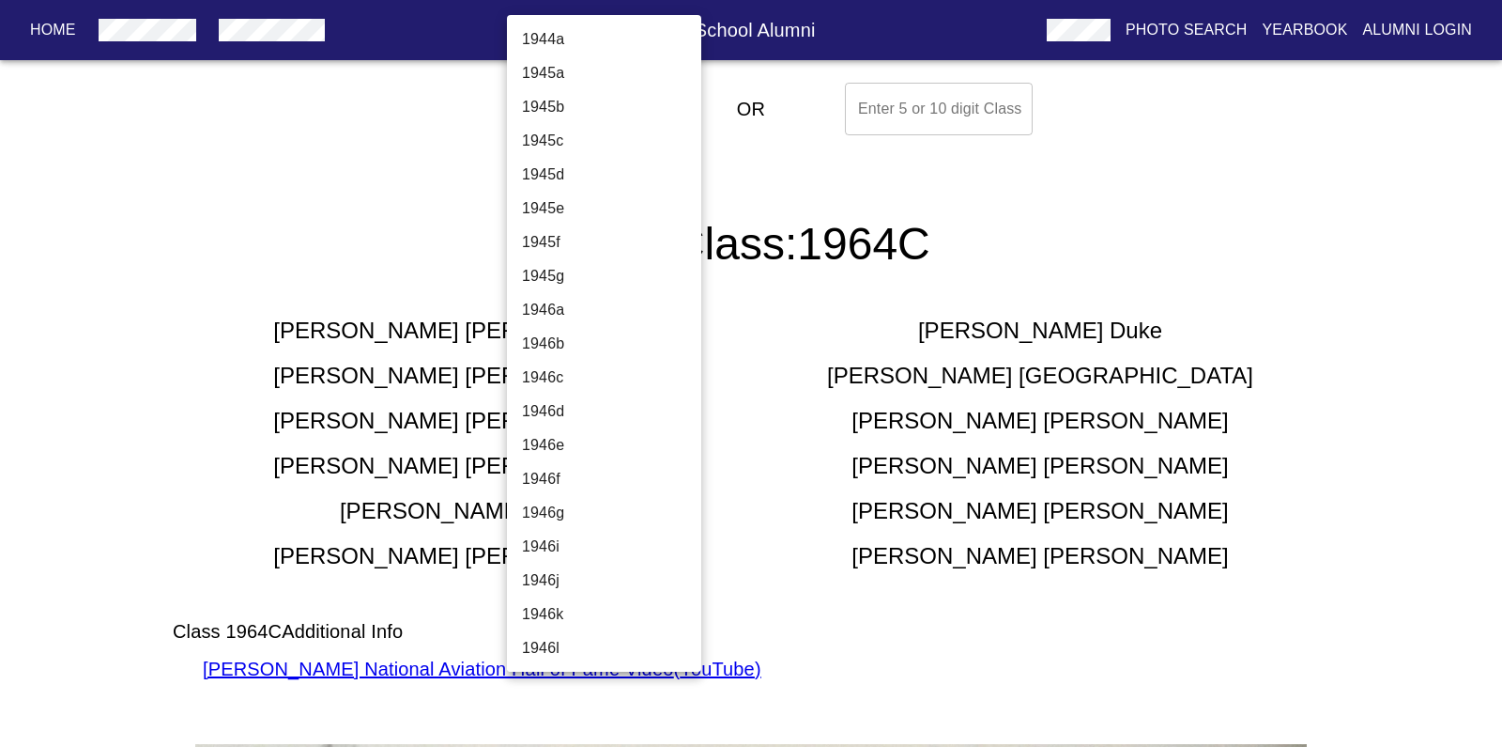
scroll to position [2232, 0]
click at [542, 612] on li "1968a" at bounding box center [604, 613] width 194 height 34
type input "1968a"
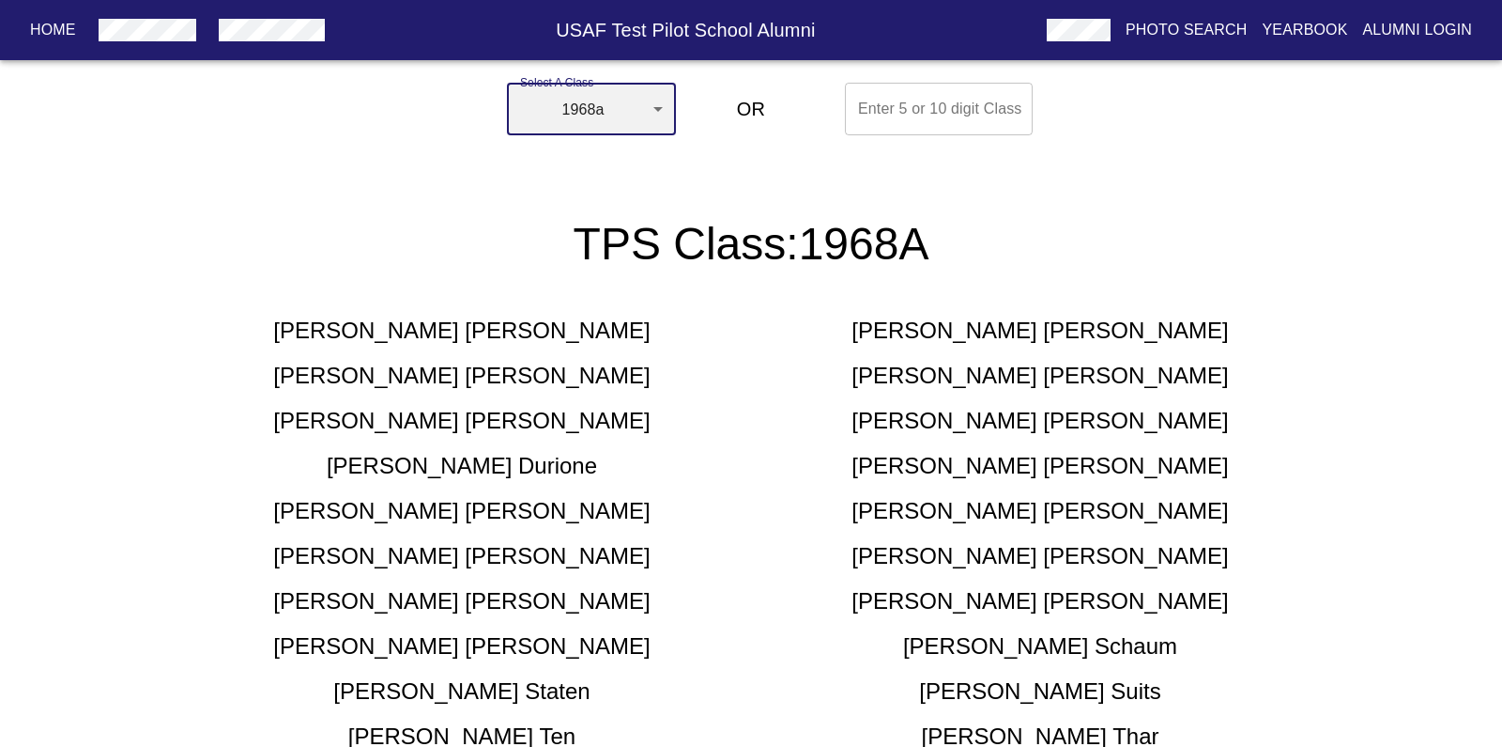
scroll to position [0, 0]
